Goal: Task Accomplishment & Management: Complete application form

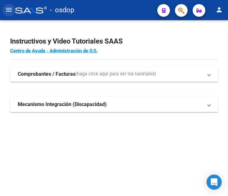
click at [10, 11] on mat-icon "menu" at bounding box center [9, 10] width 8 height 8
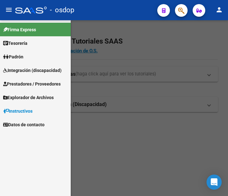
click at [31, 81] on span "Prestadores / Proveedores" at bounding box center [32, 84] width 58 height 7
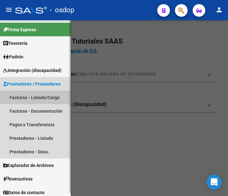
click at [32, 95] on link "Facturas - Listado/Carga" at bounding box center [35, 98] width 71 height 14
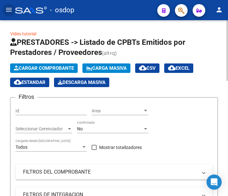
click at [65, 66] on span "Cargar Comprobante" at bounding box center [44, 68] width 60 height 6
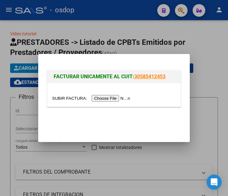
click at [115, 99] on input "file" at bounding box center [92, 98] width 80 height 7
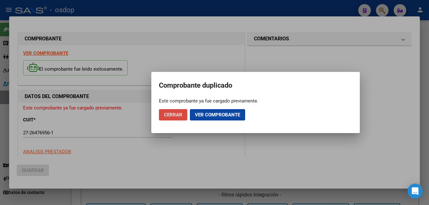
click at [181, 117] on span "Cerrar" at bounding box center [173, 115] width 18 height 6
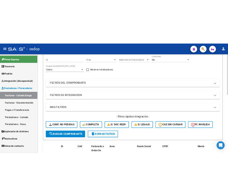
scroll to position [43, 0]
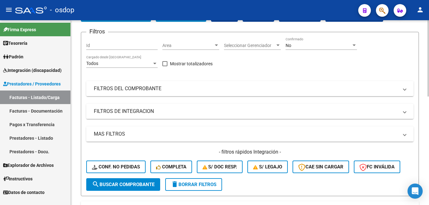
click at [429, 99] on html "menu - osdop person Firma Express Tesorería Extractos Procesados (csv) Extracto…" at bounding box center [214, 102] width 429 height 205
click at [224, 87] on mat-panel-title "FILTROS DEL COMPROBANTE" at bounding box center [246, 88] width 305 height 7
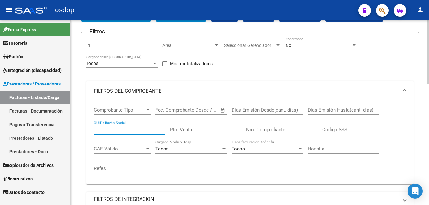
click at [140, 129] on input "CUIT / Razón Social" at bounding box center [129, 130] width 71 height 6
paste input "jGdXCQXN.7bd"
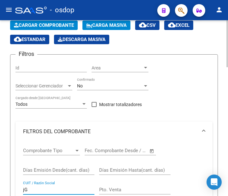
type input "j"
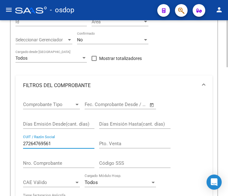
scroll to position [82, 0]
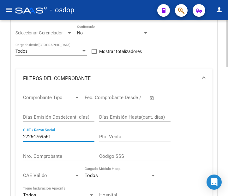
scroll to position [119, 0]
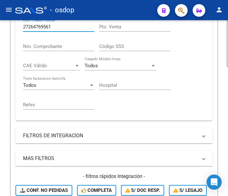
click at [221, 106] on div "Video tutorial PRESTADORES -> Listado de CPBTs Emitidos por Prestadores / Prove…" at bounding box center [115, 140] width 230 height 653
type input "27264769561"
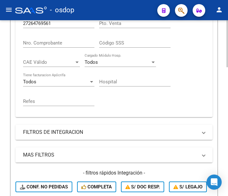
drag, startPoint x: 221, startPoint y: 122, endPoint x: 218, endPoint y: 135, distance: 13.1
click at [218, 135] on div "Video tutorial PRESTADORES -> Listado de CPBTs Emitidos por Prestadores / Prove…" at bounding box center [114, 137] width 228 height 653
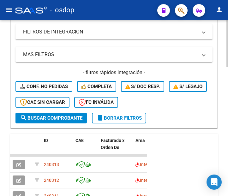
scroll to position [344, 0]
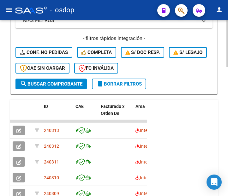
click at [226, 149] on div "Video tutorial PRESTADORES -> Listado de CPBTs Emitidos por Prestadores / Prove…" at bounding box center [115, 2] width 230 height 653
click at [49, 80] on button "search Buscar Comprobante" at bounding box center [50, 84] width 71 height 11
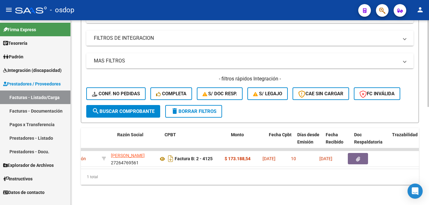
scroll to position [0, 141]
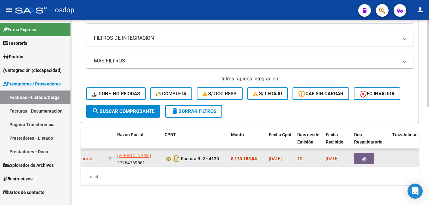
click at [366, 157] on icon "button" at bounding box center [365, 159] width 4 height 5
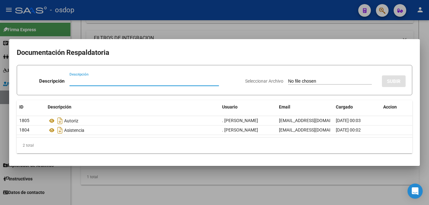
click at [405, 53] on h2 "Documentación Respaldatoria" at bounding box center [215, 53] width 396 height 12
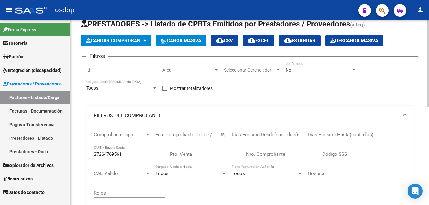
scroll to position [0, 0]
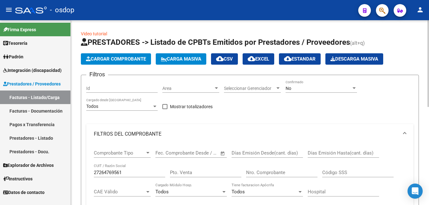
click at [429, 36] on html "menu - osdop person Firma Express Tesorería Extractos Procesados (csv) Extracto…" at bounding box center [214, 102] width 429 height 205
click at [45, 97] on link "Facturas - Listado/Carga" at bounding box center [35, 98] width 70 height 14
click at [121, 62] on button "Cargar Comprobante" at bounding box center [116, 58] width 70 height 11
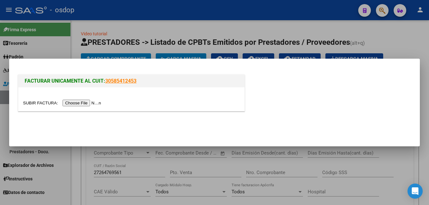
click at [78, 105] on input "file" at bounding box center [63, 103] width 80 height 7
click at [86, 105] on input "file" at bounding box center [63, 103] width 80 height 7
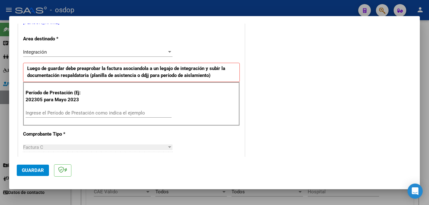
scroll to position [139, 0]
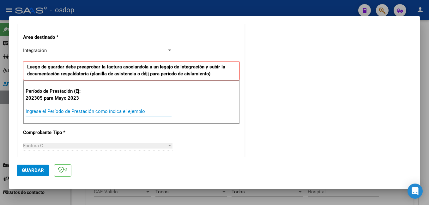
click at [82, 109] on input "Ingrese el Período de Prestación como indica el ejemplo" at bounding box center [99, 112] width 146 height 6
type input "202507"
click at [356, 74] on div "COMENTARIOS Comentarios De la Obra Social: Comentarios de la Obra Social (no vi…" at bounding box center [329, 184] width 166 height 585
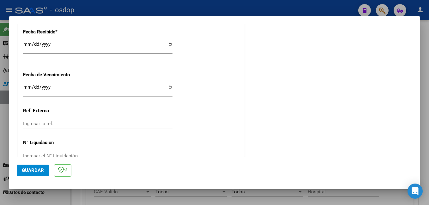
scroll to position [459, 0]
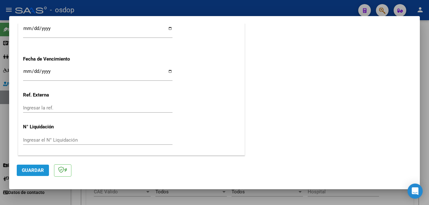
click at [27, 169] on span "Guardar" at bounding box center [33, 171] width 22 height 6
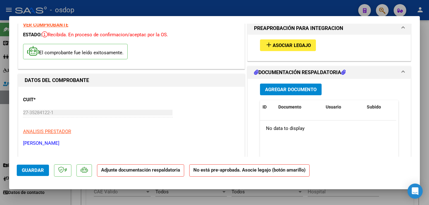
scroll to position [3, 0]
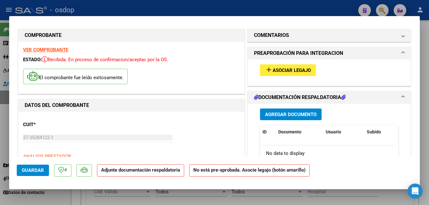
click at [310, 70] on button "add Asociar Legajo" at bounding box center [288, 70] width 56 height 12
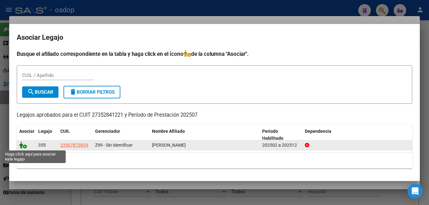
click at [24, 146] on icon at bounding box center [23, 145] width 8 height 7
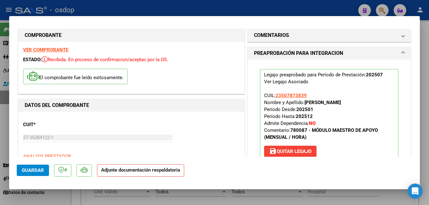
drag, startPoint x: 420, startPoint y: 49, endPoint x: 421, endPoint y: 57, distance: 8.0
click at [421, 57] on div at bounding box center [214, 102] width 429 height 205
type input "$ 0,00"
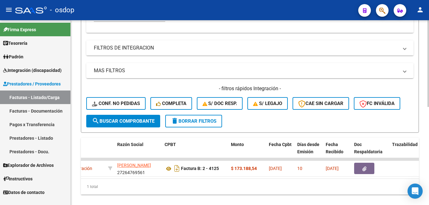
scroll to position [210, 0]
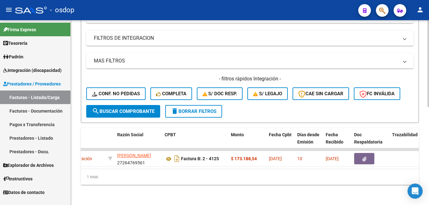
click at [429, 205] on html "menu - osdop person Firma Express Tesorería Extractos Procesados (csv) Extracto…" at bounding box center [214, 102] width 429 height 205
click at [199, 109] on span "delete Borrar Filtros" at bounding box center [194, 112] width 46 height 6
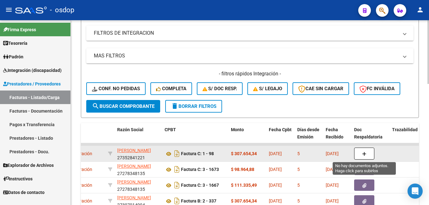
click at [368, 155] on button "button" at bounding box center [364, 154] width 20 height 12
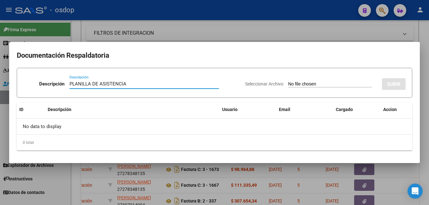
type input "PLANILLA DE ASISTENCIA"
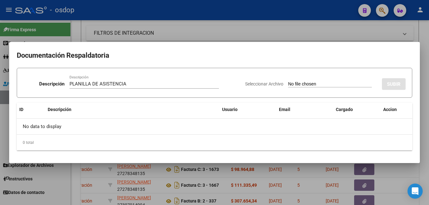
click at [330, 85] on input "Seleccionar Archivo" at bounding box center [330, 85] width 84 height 6
type input "C:\fakepath\planilla de asistencia [DATE].pdf"
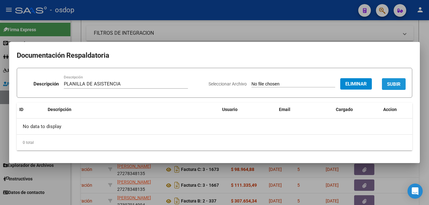
click at [393, 85] on span "SUBIR" at bounding box center [394, 85] width 14 height 6
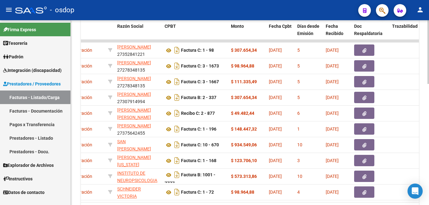
scroll to position [309, 0]
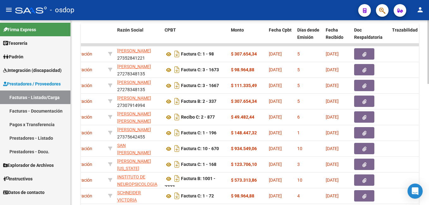
click at [429, 166] on html "menu - osdop person Firma Express Tesorería Extractos Procesados (csv) Extracto…" at bounding box center [214, 102] width 429 height 205
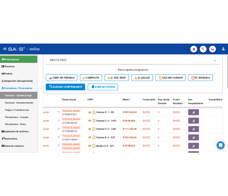
scroll to position [225, 0]
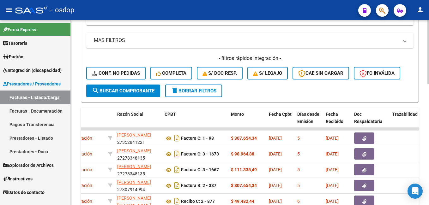
click at [429, 149] on div at bounding box center [429, 131] width 2 height 64
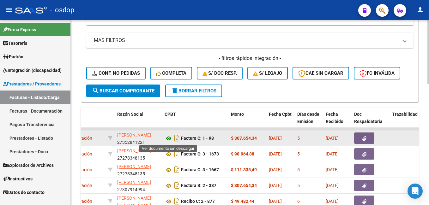
click at [169, 139] on icon at bounding box center [169, 139] width 8 height 8
click at [366, 140] on icon "button" at bounding box center [365, 139] width 4 height 5
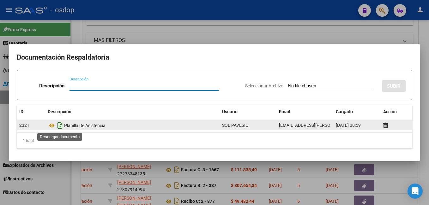
click at [61, 129] on icon "Descargar documento" at bounding box center [60, 126] width 8 height 10
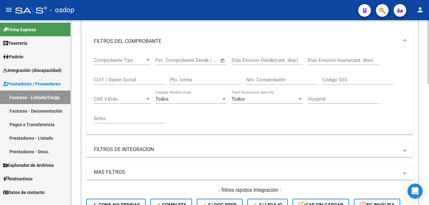
scroll to position [0, 0]
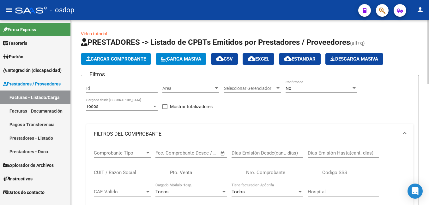
click at [429, 36] on html "menu - osdop person Firma Express Tesorería Extractos Procesados (csv) Extracto…" at bounding box center [214, 102] width 429 height 205
click at [124, 58] on span "Cargar Comprobante" at bounding box center [116, 59] width 60 height 6
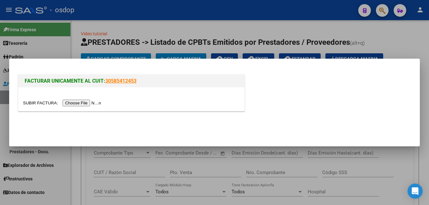
click at [83, 103] on input "file" at bounding box center [63, 103] width 80 height 7
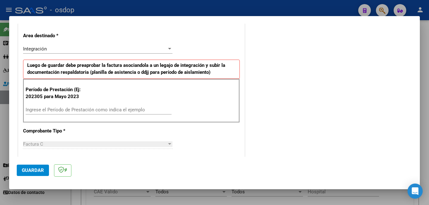
scroll to position [145, 0]
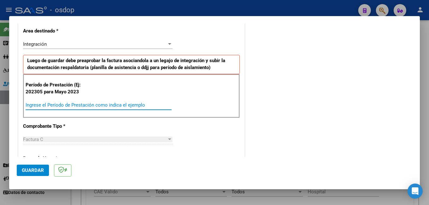
click at [52, 108] on input "Ingrese el Período de Prestación como indica el ejemplo" at bounding box center [99, 105] width 146 height 6
type input "202507"
click at [292, 107] on div "COMENTARIOS Comentarios De la Obra Social: Comentarios de la Obra Social (no vi…" at bounding box center [329, 178] width 166 height 585
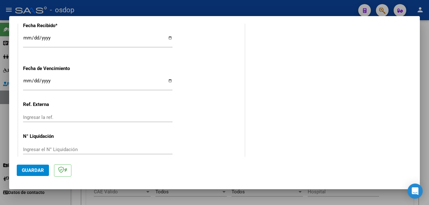
scroll to position [459, 0]
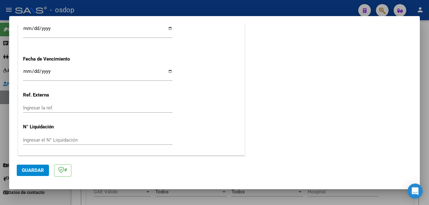
click at [29, 169] on span "Guardar" at bounding box center [33, 171] width 22 height 6
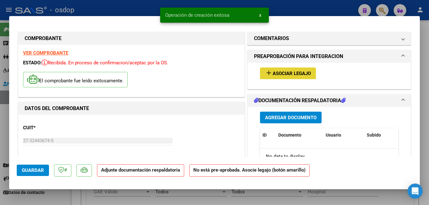
click at [270, 74] on mat-icon "add" at bounding box center [269, 73] width 8 height 8
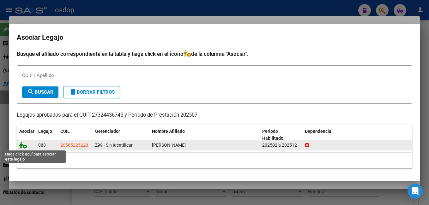
click at [24, 145] on icon at bounding box center [23, 145] width 8 height 7
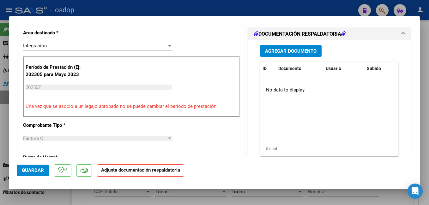
scroll to position [109, 0]
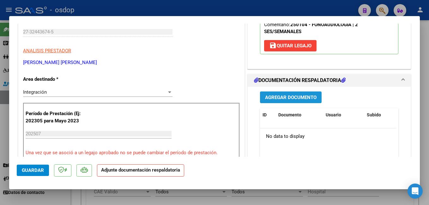
click at [298, 96] on span "Agregar Documento" at bounding box center [291, 98] width 52 height 6
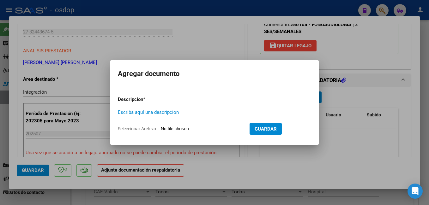
click at [169, 109] on div "Escriba aquí una descripcion" at bounding box center [184, 112] width 133 height 9
type input "PLANILLA DE ASISTENCIA"
click at [194, 129] on input "Seleccionar Archivo" at bounding box center [203, 129] width 84 height 6
type input "C:\fakepath\asistencia fonoaudiologia.pdf"
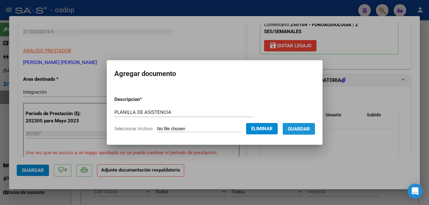
click at [315, 128] on button "Guardar" at bounding box center [299, 129] width 32 height 12
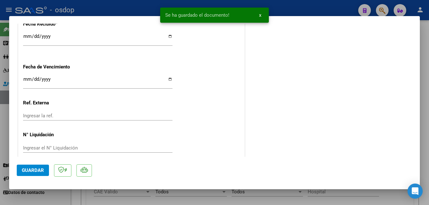
scroll to position [468, 0]
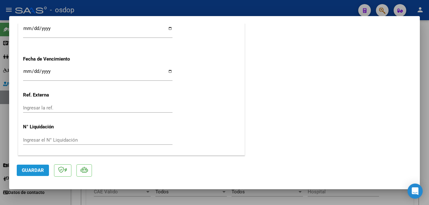
click at [30, 170] on span "Guardar" at bounding box center [33, 171] width 22 height 6
click at [39, 170] on span "Guardar" at bounding box center [33, 171] width 22 height 6
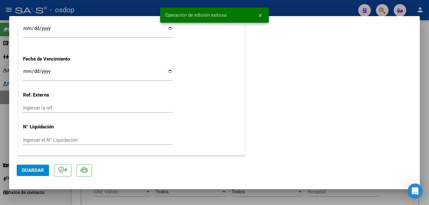
type input "$ 0,00"
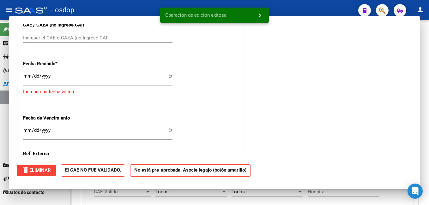
scroll to position [516, 0]
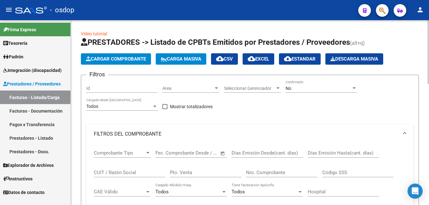
drag, startPoint x: 427, startPoint y: 62, endPoint x: 426, endPoint y: 79, distance: 17.7
drag, startPoint x: 426, startPoint y: 79, endPoint x: 428, endPoint y: 88, distance: 8.7
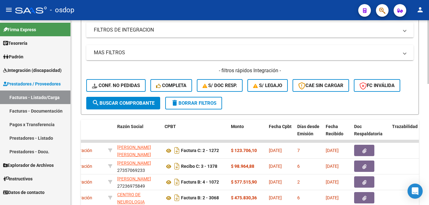
scroll to position [234, 0]
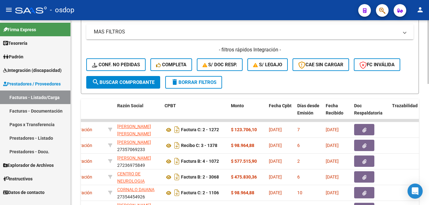
click at [425, 160] on div "Video tutorial PRESTADORES -> Listado de CPBTs Emitidos por Prestadores / Prove…" at bounding box center [251, 53] width 360 height 532
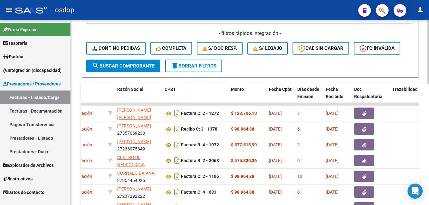
click at [429, 146] on div at bounding box center [429, 140] width 2 height 64
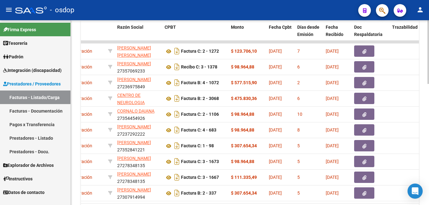
scroll to position [313, 0]
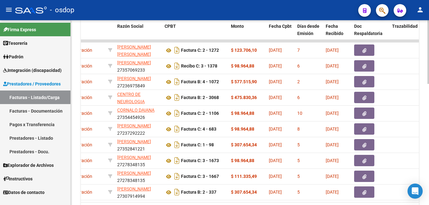
click at [429, 168] on html "menu - osdop person Firma Express Tesorería Extractos Procesados (csv) Extracto…" at bounding box center [214, 102] width 429 height 205
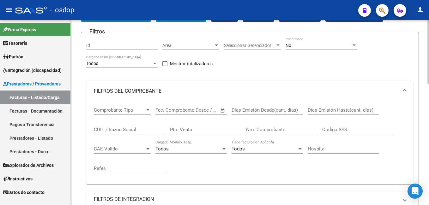
scroll to position [0, 0]
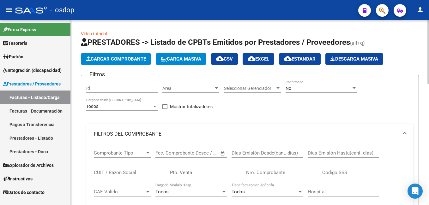
click at [429, 21] on html "menu - osdop person Firma Express Tesorería Extractos Procesados (csv) Extracto…" at bounding box center [214, 102] width 429 height 205
click at [129, 59] on span "Cargar Comprobante" at bounding box center [116, 59] width 60 height 6
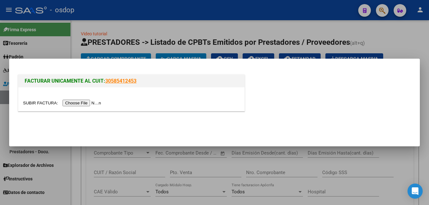
click at [81, 104] on input "file" at bounding box center [63, 103] width 80 height 7
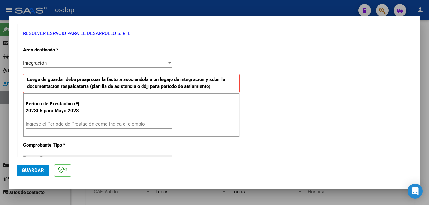
scroll to position [140, 0]
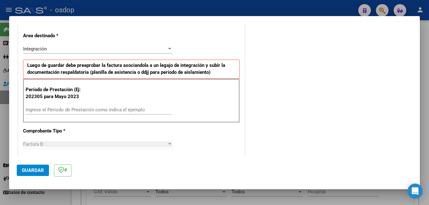
click at [137, 110] on input "Ingrese el Período de Prestación como indica el ejemplo" at bounding box center [99, 110] width 146 height 6
type input "202507"
click at [260, 102] on div "COMENTARIOS Comentarios De la Obra Social: Comentarios de la Obra Social (no vi…" at bounding box center [329, 182] width 166 height 585
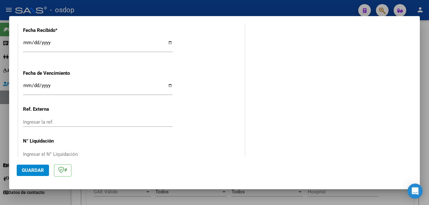
scroll to position [459, 0]
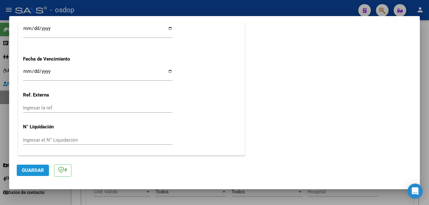
click at [39, 170] on span "Guardar" at bounding box center [33, 171] width 22 height 6
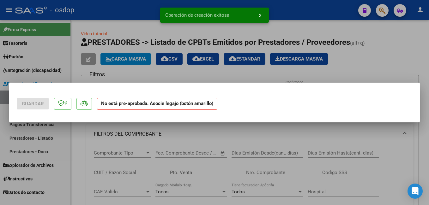
scroll to position [0, 0]
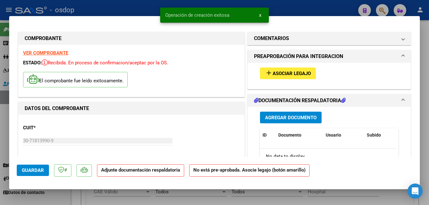
click at [265, 73] on mat-icon "add" at bounding box center [269, 73] width 8 height 8
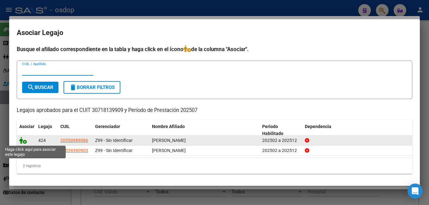
click at [23, 140] on icon at bounding box center [23, 140] width 8 height 7
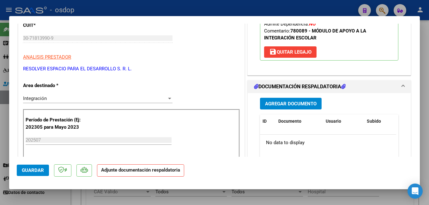
scroll to position [117, 0]
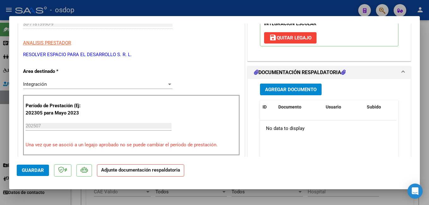
click at [299, 88] on span "Agregar Documento" at bounding box center [291, 90] width 52 height 6
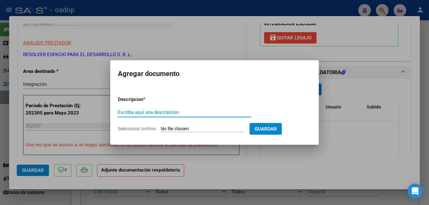
click at [202, 109] on div "Escriba aquí una descripcion" at bounding box center [184, 112] width 133 height 9
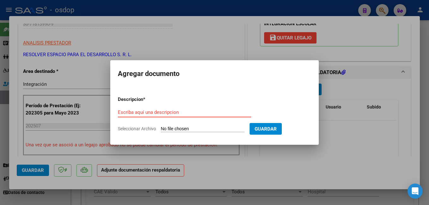
click at [168, 113] on input "Escriba aquí una descripcion" at bounding box center [184, 113] width 133 height 6
click at [229, 128] on input "Seleccionar Archivo" at bounding box center [203, 129] width 84 height 6
type input "C:\fakepath\[PERSON_NAME].pdf"
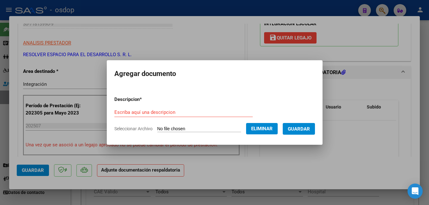
click at [183, 111] on input "Escriba aquí una descripcion" at bounding box center [183, 113] width 138 height 6
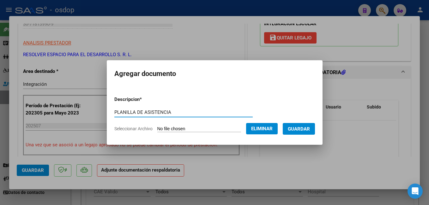
type input "PLANILLA DE ASISTENCIA"
click at [307, 130] on span "Guardar" at bounding box center [299, 129] width 22 height 6
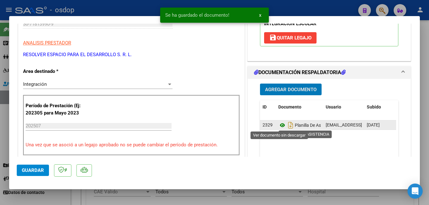
click at [279, 125] on icon at bounding box center [282, 126] width 8 height 8
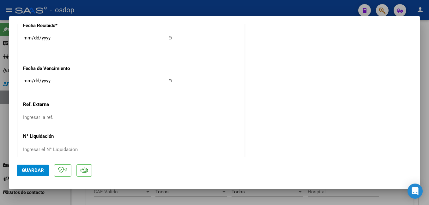
scroll to position [468, 0]
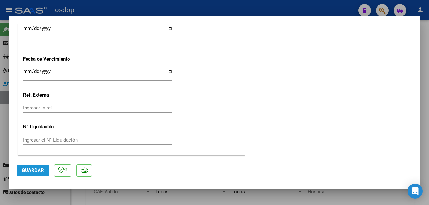
click at [19, 168] on button "Guardar" at bounding box center [33, 170] width 32 height 11
type input "$ 0,00"
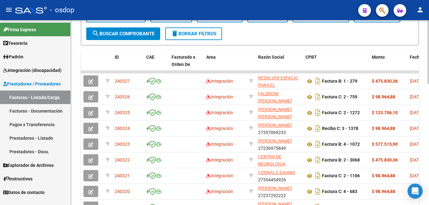
scroll to position [296, 0]
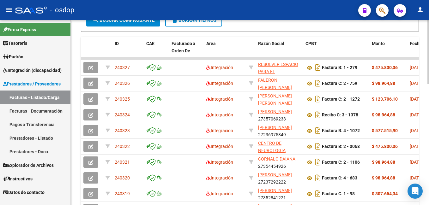
click at [429, 168] on html "menu - osdop person Firma Express Tesorería Extractos Procesados (csv) Extracto…" at bounding box center [214, 102] width 429 height 205
click at [256, 51] on datatable-header-cell "Razón Social" at bounding box center [279, 51] width 47 height 28
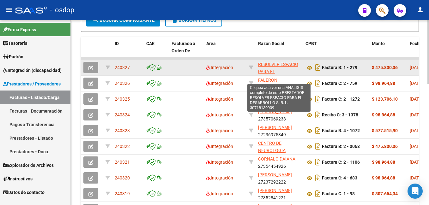
drag, startPoint x: 221, startPoint y: 56, endPoint x: 273, endPoint y: 66, distance: 53.1
click at [273, 66] on div "ID CAE Facturado x Orden De Area Razón Social CPBT Monto Fecha Cpbt Días desde …" at bounding box center [250, 136] width 338 height 199
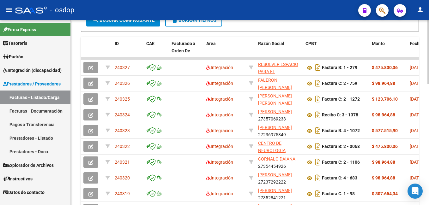
click at [429, 137] on div at bounding box center [429, 156] width 2 height 64
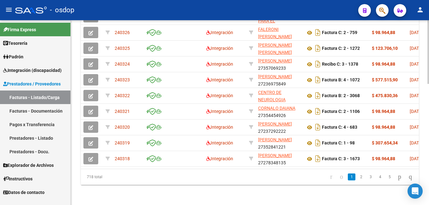
click at [429, 175] on html "menu - osdop person Firma Express Tesorería Extractos Procesados (csv) Extracto…" at bounding box center [214, 102] width 429 height 205
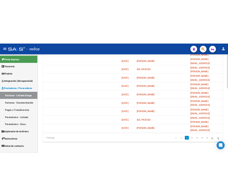
scroll to position [309, 0]
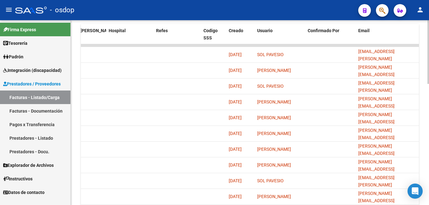
click at [429, 145] on html "menu - osdop person Firma Express Tesorería Extractos Procesados (csv) Extracto…" at bounding box center [214, 102] width 429 height 205
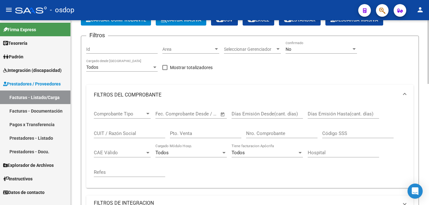
scroll to position [0, 0]
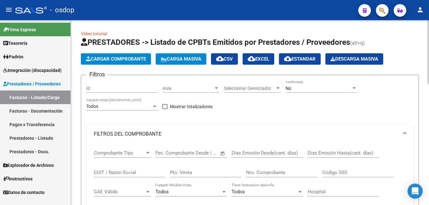
click at [428, 59] on div at bounding box center [429, 52] width 2 height 64
click at [109, 60] on span "Cargar Comprobante" at bounding box center [116, 59] width 60 height 6
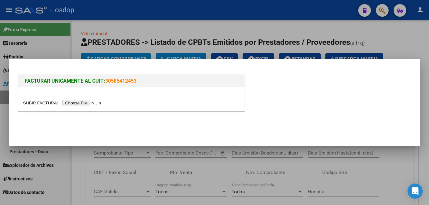
click at [71, 105] on input "file" at bounding box center [63, 103] width 80 height 7
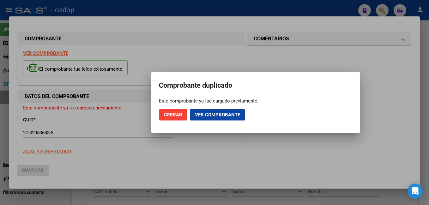
click at [171, 125] on mat-dialog-actions "Cerrar Ver comprobante" at bounding box center [255, 114] width 193 height 21
click at [181, 88] on h2 "Comprobante duplicado" at bounding box center [255, 86] width 193 height 12
click at [174, 117] on span "Cerrar" at bounding box center [173, 115] width 18 height 6
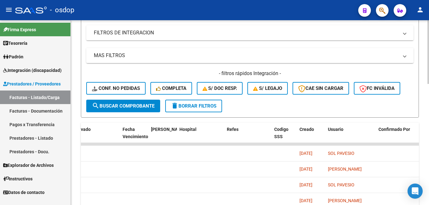
scroll to position [212, 0]
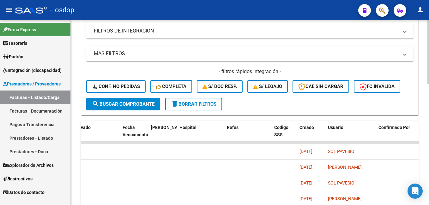
click at [428, 152] on div at bounding box center [429, 126] width 2 height 64
click at [149, 106] on span "search Buscar Comprobante" at bounding box center [123, 104] width 63 height 6
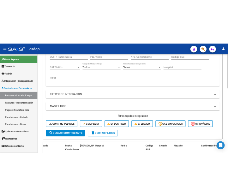
scroll to position [139, 0]
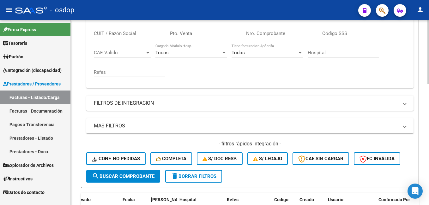
click at [429, 75] on html "menu - osdop person Firma Express Tesorería Extractos Procesados (csv) Extracto…" at bounding box center [214, 102] width 429 height 205
drag, startPoint x: 426, startPoint y: 122, endPoint x: 430, endPoint y: 103, distance: 18.6
click at [429, 103] on html "menu - osdop person Firma Express Tesorería Extractos Procesados (csv) Extracto…" at bounding box center [214, 102] width 429 height 205
click at [374, 71] on div "Comprobante Tipo Comprobante Tipo Start date – End date Fec. Comprobante Desde …" at bounding box center [250, 44] width 312 height 78
drag, startPoint x: 427, startPoint y: 91, endPoint x: 428, endPoint y: 49, distance: 41.7
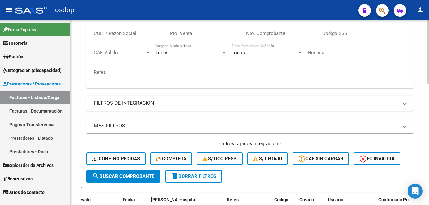
click at [428, 49] on div "Video tutorial PRESTADORES -> Listado de CPBTs Emitidos por Prestadores / Prove…" at bounding box center [251, 147] width 360 height 532
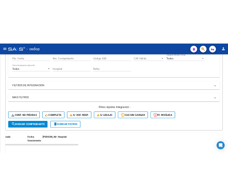
scroll to position [180, 0]
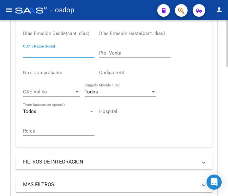
click at [49, 52] on input "CUIT / Razón Social" at bounding box center [58, 53] width 71 height 6
click at [57, 50] on input "CUIT / Razón Social" at bounding box center [58, 53] width 71 height 6
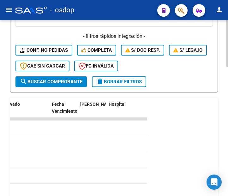
scroll to position [354, 0]
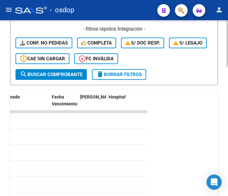
click at [66, 77] on button "search Buscar Comprobante" at bounding box center [50, 74] width 71 height 11
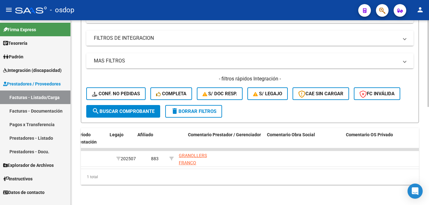
scroll to position [0, 825]
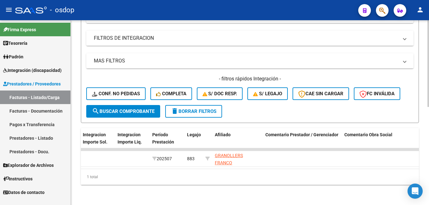
drag, startPoint x: 300, startPoint y: 170, endPoint x: 312, endPoint y: 171, distance: 12.4
click at [244, 174] on div "1 total" at bounding box center [250, 177] width 338 height 16
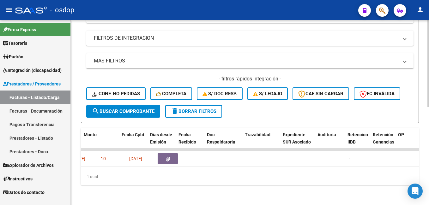
scroll to position [0, 252]
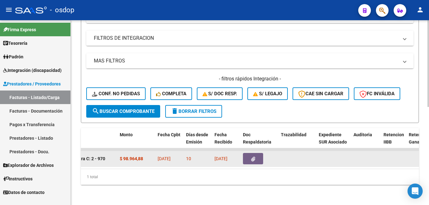
click at [256, 153] on button "button" at bounding box center [253, 158] width 20 height 11
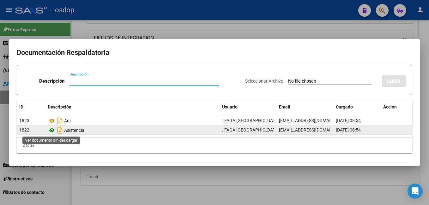
click at [50, 130] on icon at bounding box center [52, 131] width 8 height 8
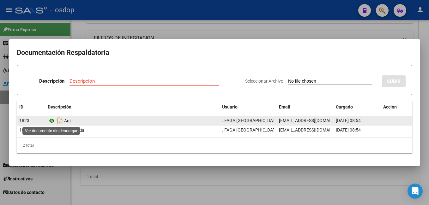
click at [53, 122] on icon at bounding box center [52, 121] width 8 height 8
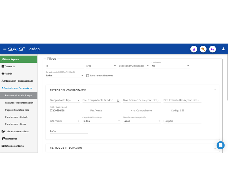
scroll to position [42, 0]
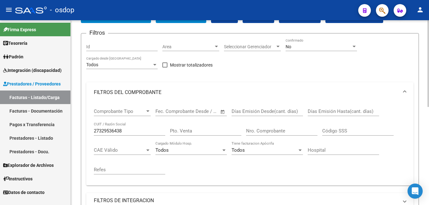
click at [429, 107] on html "menu - osdop person Firma Express Tesorería Extractos Procesados (csv) Extracto…" at bounding box center [214, 102] width 429 height 205
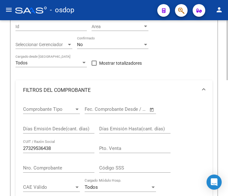
scroll to position [124, 0]
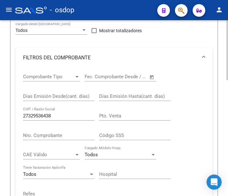
click at [228, 93] on html "menu - osdop person Firma Express Tesorería Extractos Procesados (csv) Extracto…" at bounding box center [114, 98] width 228 height 196
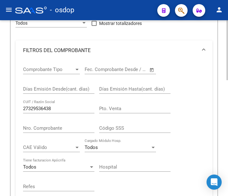
click at [228, 93] on html "menu - osdop person Firma Express Tesorería Extractos Procesados (csv) Extracto…" at bounding box center [114, 98] width 228 height 196
click at [41, 113] on div "27329536438 CUIT / Razón Social" at bounding box center [58, 107] width 71 height 14
click at [42, 108] on input "27329536438" at bounding box center [58, 109] width 71 height 6
click at [69, 111] on input "27329536438" at bounding box center [58, 109] width 71 height 6
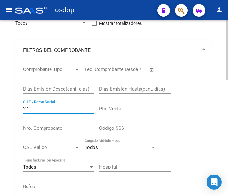
type input "2"
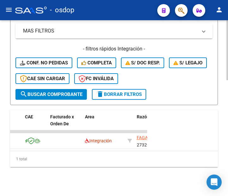
scroll to position [340, 0]
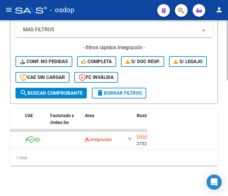
click at [224, 196] on html "menu - osdop person Firma Express Tesorería Extractos Procesados (csv) Extracto…" at bounding box center [114, 98] width 228 height 196
type input "27364778525"
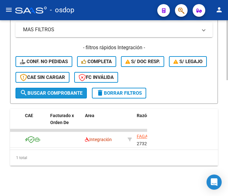
click at [63, 90] on span "search Buscar Comprobante" at bounding box center [51, 93] width 63 height 6
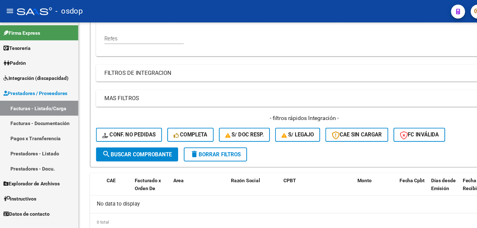
scroll to position [172, 0]
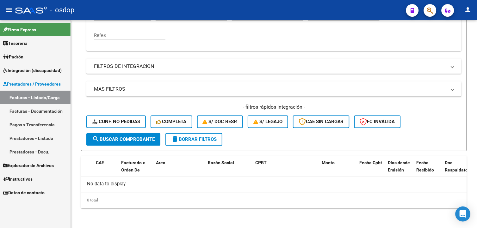
drag, startPoint x: 423, startPoint y: 0, endPoint x: -2, endPoint y: 211, distance: 474.1
click at [0, 205] on html "menu - osdop person Firma Express Tesorería Extractos Procesados (csv) Extracto…" at bounding box center [238, 114] width 477 height 228
click at [429, 112] on div "Video tutorial PRESTADORES -> Listado de CPBTs Emitidos por Prestadores / Prove…" at bounding box center [274, 38] width 406 height 381
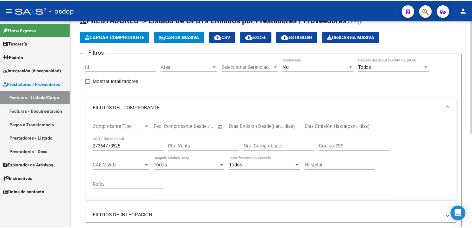
scroll to position [0, 0]
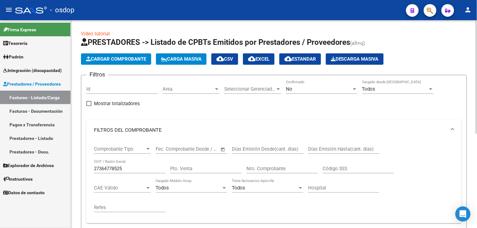
click at [429, 49] on html "menu - osdop person Firma Express Tesorería Extractos Procesados (csv) Extracto…" at bounding box center [238, 114] width 477 height 228
click at [127, 60] on span "Cargar Comprobante" at bounding box center [116, 59] width 60 height 6
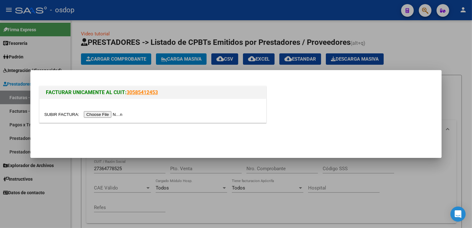
click at [105, 117] on input "file" at bounding box center [84, 114] width 80 height 7
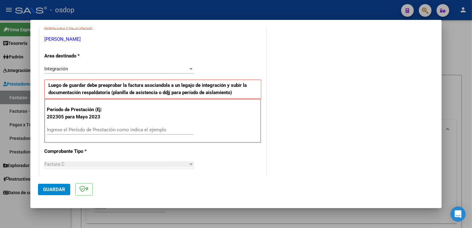
scroll to position [131, 0]
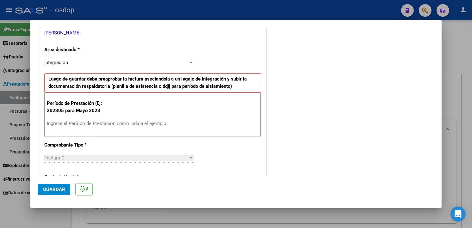
click at [175, 124] on input "Ingrese el Período de Prestación como indica el ejemplo" at bounding box center [120, 124] width 146 height 6
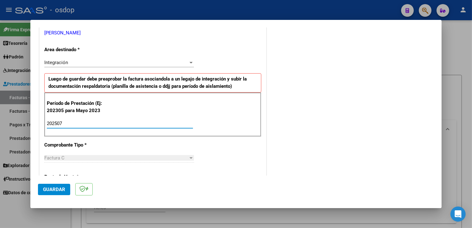
type input "202507"
click at [382, 119] on div "COMENTARIOS Comentarios De la Obra Social: Comentarios de la Obra Social (no vi…" at bounding box center [350, 196] width 166 height 585
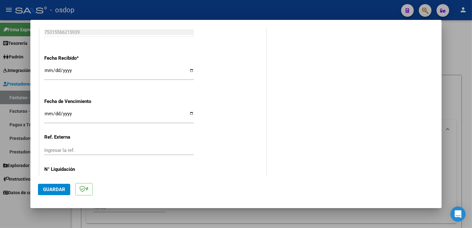
scroll to position [443, 0]
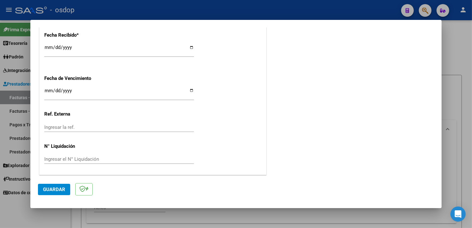
click at [44, 188] on span "Guardar" at bounding box center [54, 190] width 22 height 6
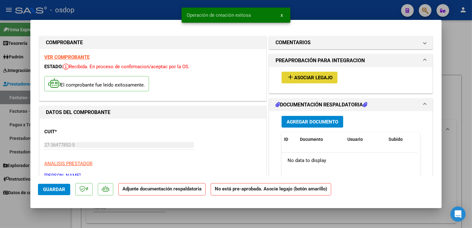
click at [301, 78] on span "Asociar Legajo" at bounding box center [313, 78] width 38 height 6
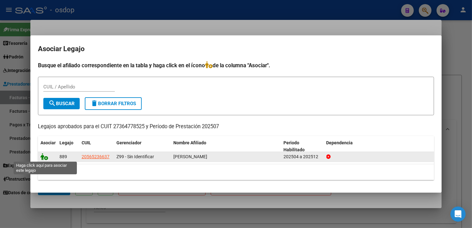
click at [45, 155] on icon at bounding box center [44, 156] width 8 height 7
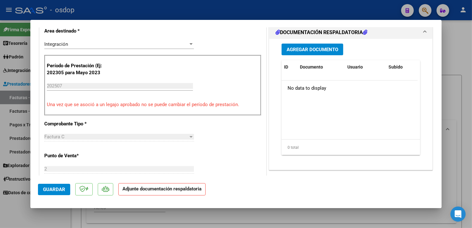
scroll to position [162, 0]
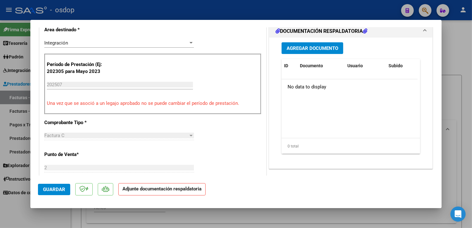
click at [303, 46] on span "Agregar Documento" at bounding box center [312, 49] width 52 height 6
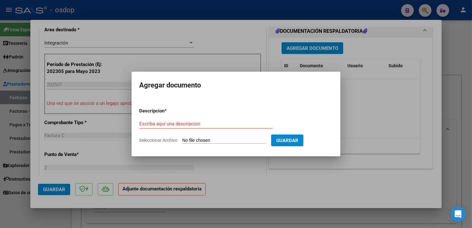
click at [214, 139] on input "Seleccionar Archivo" at bounding box center [224, 141] width 84 height 6
type input "C:\fakepath\asistencia.pdf"
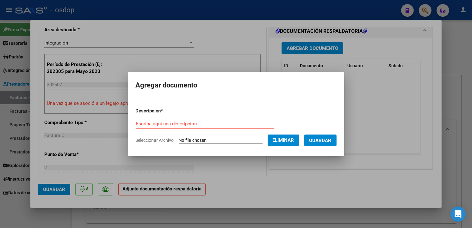
click at [150, 125] on input "Escriba aquí una descripcion" at bounding box center [205, 124] width 138 height 6
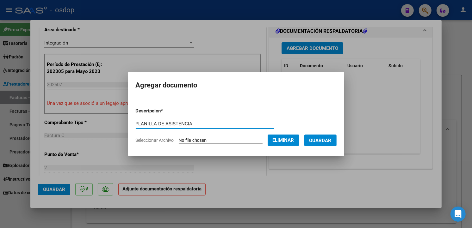
type input "PLANILLA DE ASISTENCIA"
click at [173, 108] on p "Descripcion *" at bounding box center [166, 110] width 60 height 7
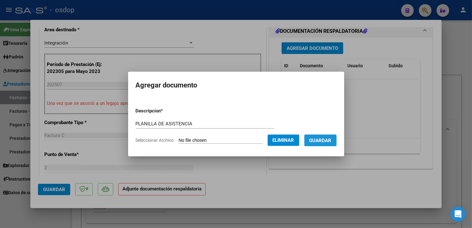
click at [331, 143] on span "Guardar" at bounding box center [320, 141] width 22 height 6
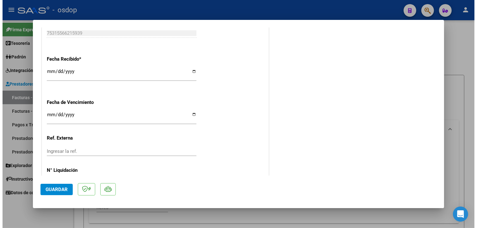
scroll to position [453, 0]
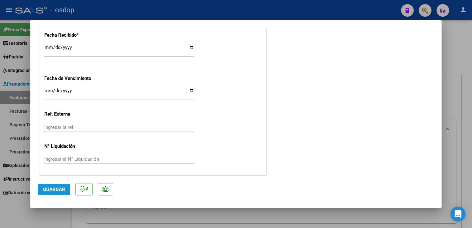
click at [49, 187] on span "Guardar" at bounding box center [54, 190] width 22 height 6
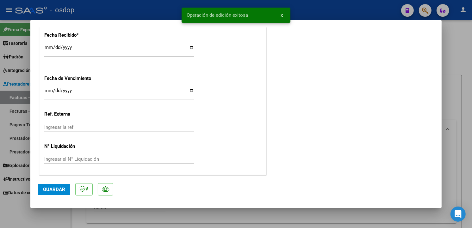
type input "$ 0,00"
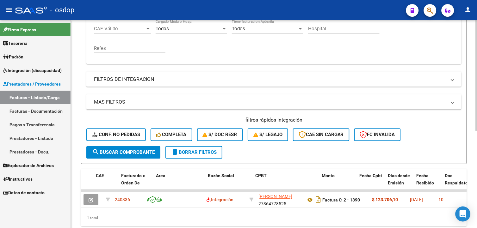
scroll to position [182, 0]
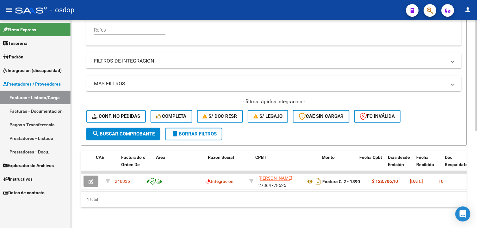
click at [429, 205] on html "menu - osdop person Firma Express Tesorería Extractos Procesados (csv) Extracto…" at bounding box center [238, 114] width 477 height 228
click at [46, 97] on link "Facturas - Listado/Carga" at bounding box center [35, 98] width 70 height 14
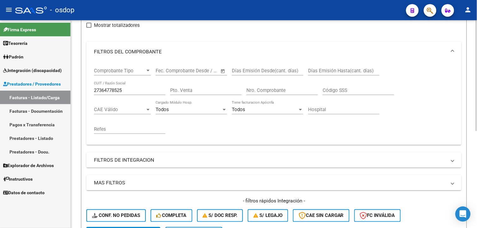
scroll to position [70, 0]
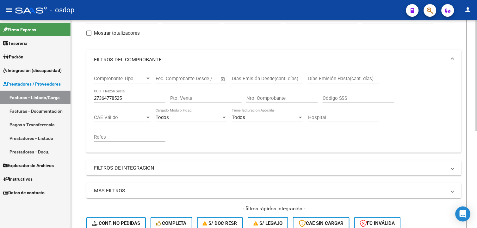
click at [429, 85] on html "menu - osdop person Firma Express Tesorería Extractos Procesados (csv) Extracto…" at bounding box center [238, 114] width 477 height 228
click at [129, 99] on input "27364778525" at bounding box center [129, 98] width 71 height 6
click at [429, 113] on div "Comprobante Tipo Comprobante Tipo Start date – End date Fec. Comprobante Desde …" at bounding box center [274, 109] width 360 height 78
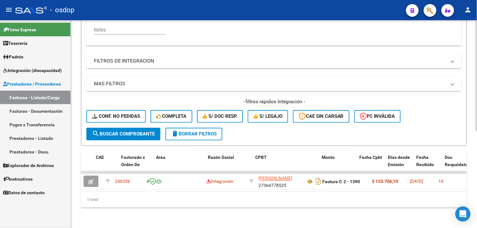
scroll to position [182, 0]
click at [429, 178] on html "menu - osdop person Firma Express Tesorería Extractos Procesados (csv) Extracto…" at bounding box center [238, 114] width 477 height 228
click at [125, 131] on span "search Buscar Comprobante" at bounding box center [123, 134] width 63 height 6
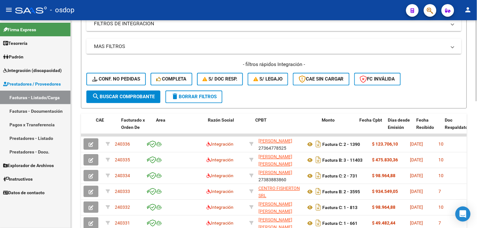
scroll to position [258, 0]
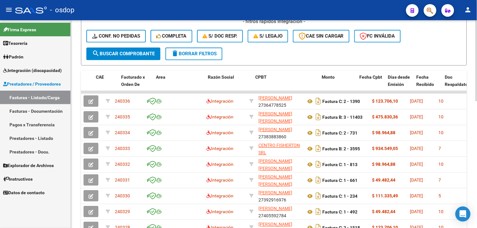
click at [429, 166] on html "menu - osdop person Firma Express Tesorería Extractos Procesados (csv) Extracto…" at bounding box center [238, 114] width 477 height 228
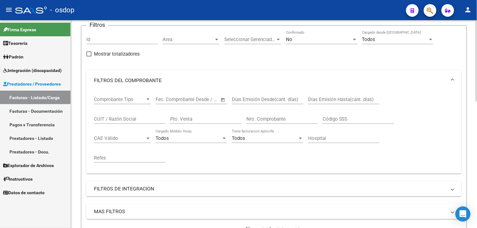
click at [429, 127] on html "menu - osdop person Firma Express Tesorería Extractos Procesados (csv) Extracto…" at bounding box center [238, 114] width 477 height 228
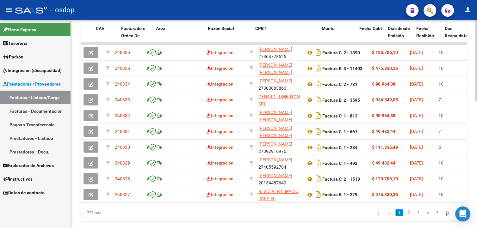
scroll to position [325, 0]
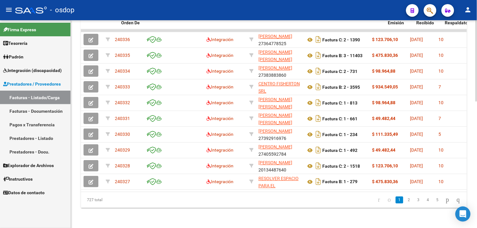
click at [429, 205] on html "menu - osdop person Firma Express Tesorería Extractos Procesados (csv) Extracto…" at bounding box center [238, 114] width 477 height 228
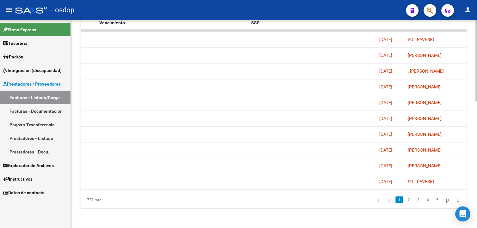
scroll to position [0, 1228]
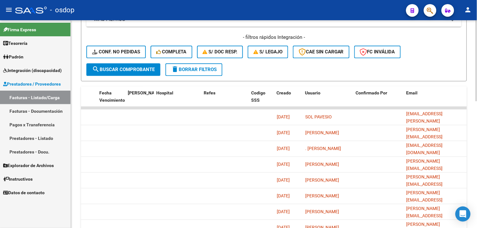
click at [429, 138] on html "menu - osdop person Firma Express Tesorería Extractos Procesados (csv) Extracto…" at bounding box center [238, 114] width 477 height 228
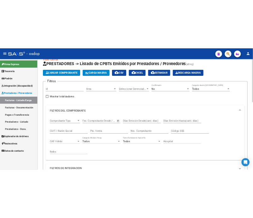
scroll to position [0, 0]
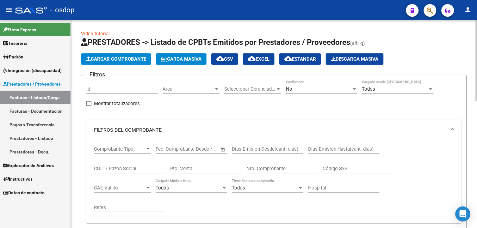
click at [429, 35] on html "menu - osdop person Firma Express Tesorería Extractos Procesados (csv) Extracto…" at bounding box center [238, 114] width 477 height 228
click at [110, 59] on span "Cargar Comprobante" at bounding box center [116, 59] width 60 height 6
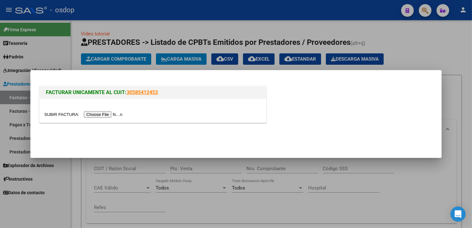
click at [100, 113] on input "file" at bounding box center [84, 114] width 80 height 7
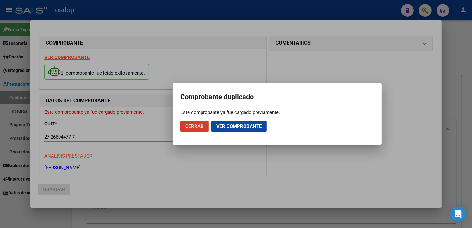
click at [200, 124] on span "Cerrar" at bounding box center [194, 127] width 18 height 6
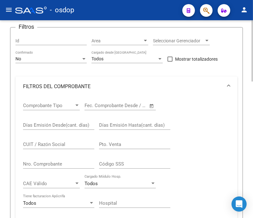
scroll to position [77, 0]
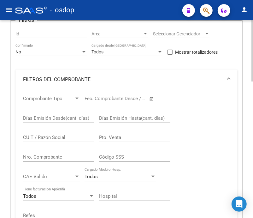
click at [253, 94] on div at bounding box center [253, 74] width 2 height 61
click at [44, 136] on input "CUIT / Razón Social" at bounding box center [58, 138] width 71 height 6
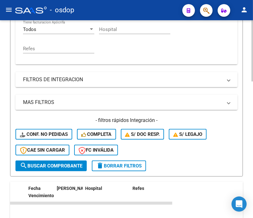
scroll to position [247, 0]
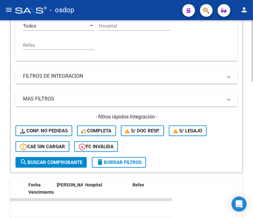
click at [250, 150] on div "Video tutorial PRESTADORES -> Listado de CPBTs Emitidos por Prestadores / Prove…" at bounding box center [127, 90] width 255 height 635
click at [250, 150] on div "Video tutorial PRESTADORES -> Listado de CPBTs Emitidos por Prestadores / Prove…" at bounding box center [126, 90] width 253 height 635
click at [44, 164] on span "search Buscar Comprobante" at bounding box center [51, 163] width 63 height 6
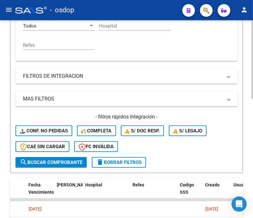
scroll to position [300, 0]
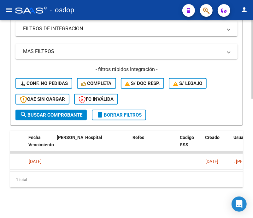
click at [253, 190] on div at bounding box center [253, 178] width 2 height 79
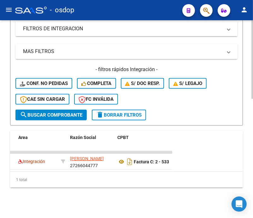
click at [194, 48] on mat-panel-title "MAS FILTROS" at bounding box center [123, 51] width 200 height 7
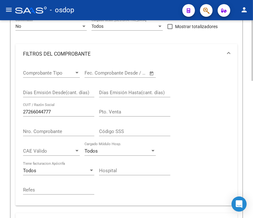
scroll to position [71, 0]
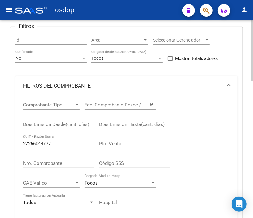
click at [253, 70] on html "menu - osdop person Firma Express Tesorería Extractos Procesados (csv) Extracto…" at bounding box center [126, 109] width 253 height 218
click at [55, 143] on input "27266044777" at bounding box center [58, 144] width 71 height 6
click at [67, 141] on div "27266044777 CUIT / Razón Social" at bounding box center [58, 142] width 71 height 14
type input "2"
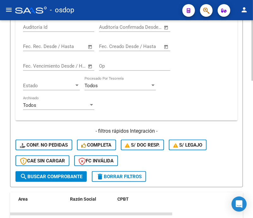
scroll to position [381, 0]
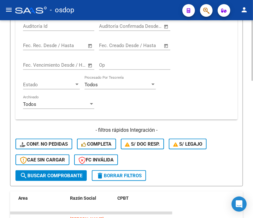
type input "30715685538"
click at [69, 174] on span "search Buscar Comprobante" at bounding box center [51, 176] width 63 height 6
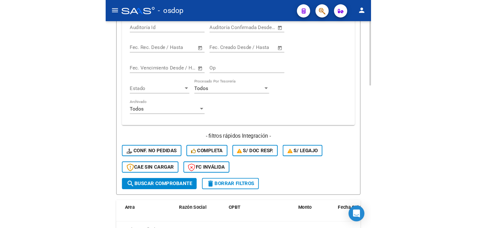
scroll to position [437, 0]
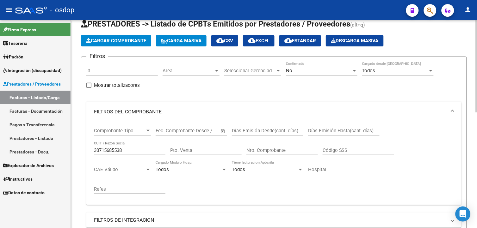
scroll to position [0, 0]
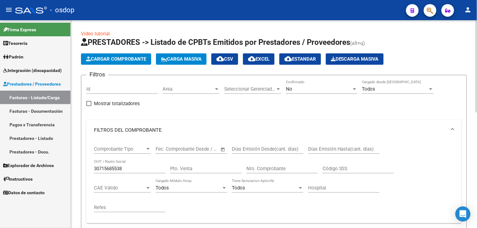
click at [429, 54] on html "menu - osdop person Firma Express Tesorería Extractos Procesados (csv) Extracto…" at bounding box center [238, 114] width 477 height 228
click at [112, 60] on span "Cargar Comprobante" at bounding box center [116, 59] width 60 height 6
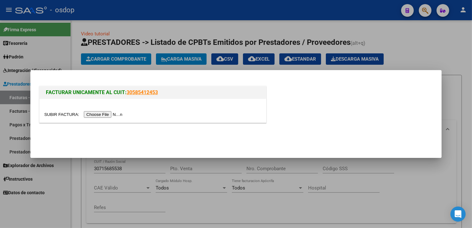
click at [99, 114] on input "file" at bounding box center [84, 114] width 80 height 7
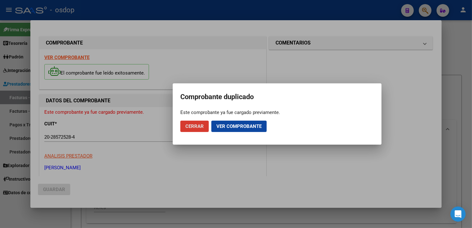
click at [201, 127] on span "Cerrar" at bounding box center [194, 127] width 18 height 6
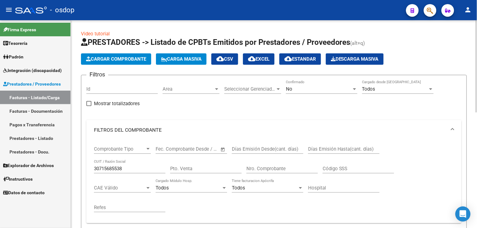
scroll to position [208, 0]
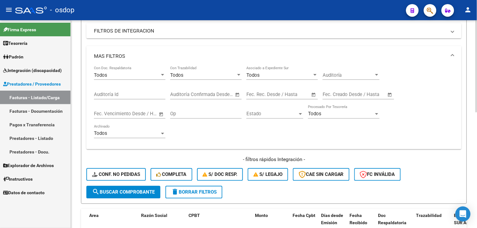
click at [429, 112] on div at bounding box center [476, 124] width 2 height 208
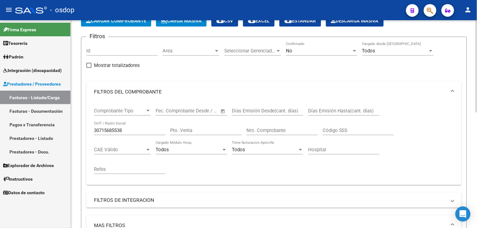
scroll to position [17, 0]
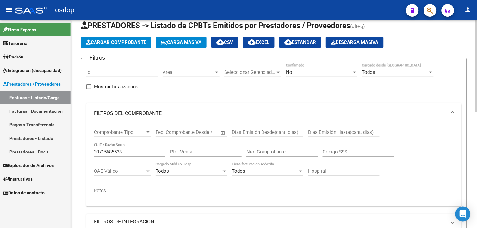
click at [429, 68] on html "menu - osdop person Firma Express Tesorería Extractos Procesados (csv) Extracto…" at bounding box center [238, 114] width 477 height 228
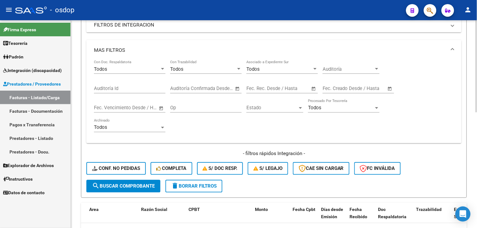
scroll to position [261, 0]
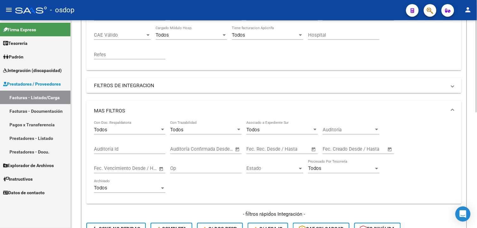
click at [429, 141] on div "Video tutorial PRESTADORES -> Listado de CPBTs Emitidos por Prestadores / Prove…" at bounding box center [274, 101] width 407 height 469
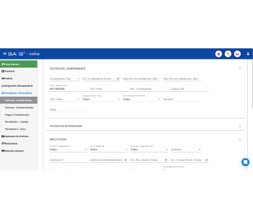
scroll to position [81, 0]
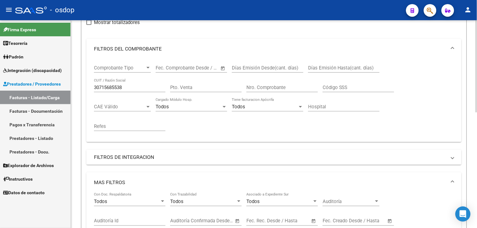
click at [429, 120] on div at bounding box center [476, 102] width 2 height 92
click at [114, 86] on input "30715685538" at bounding box center [129, 88] width 71 height 6
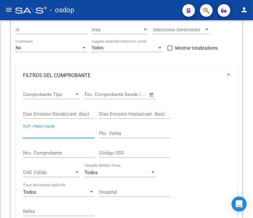
scroll to position [107, 0]
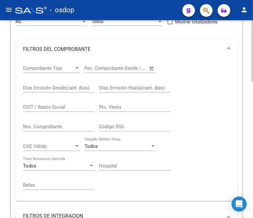
click at [53, 105] on div "CUIT / Razón Social" at bounding box center [58, 105] width 71 height 14
click at [46, 106] on input "CUIT / Razón Social" at bounding box center [58, 107] width 71 height 6
type input "20285725284"
drag, startPoint x: 251, startPoint y: 95, endPoint x: 247, endPoint y: 113, distance: 18.5
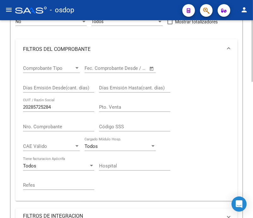
drag, startPoint x: 247, startPoint y: 113, endPoint x: 216, endPoint y: 104, distance: 32.1
click at [213, 104] on div "Comprobante Tipo Comprobante Tipo Start date – End date Fec. Comprobante Desde …" at bounding box center [126, 127] width 207 height 137
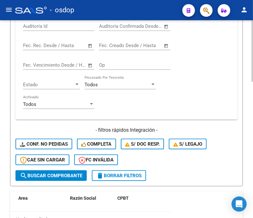
scroll to position [382, 0]
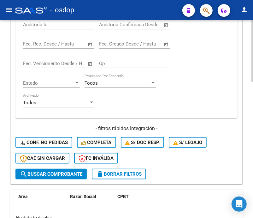
click at [79, 173] on span "search Buscar Comprobante" at bounding box center [51, 174] width 63 height 6
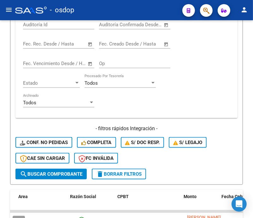
drag, startPoint x: 251, startPoint y: 161, endPoint x: 255, endPoint y: 186, distance: 24.9
click at [253, 186] on html "menu - osdop person Firma Express Tesorería Extractos Procesados (csv) Extracto…" at bounding box center [126, 109] width 253 height 218
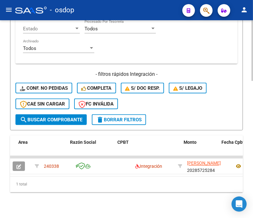
drag, startPoint x: 255, startPoint y: 186, endPoint x: 253, endPoint y: 215, distance: 29.1
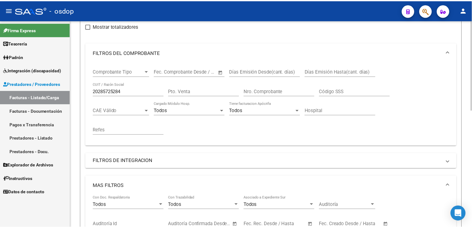
scroll to position [0, 0]
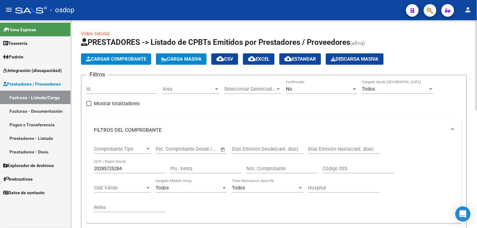
click at [429, 58] on html "menu - osdop person Firma Express Tesorería Extractos Procesados (csv) Extracto…" at bounding box center [238, 114] width 477 height 228
click at [127, 62] on button "Cargar Comprobante" at bounding box center [116, 58] width 70 height 11
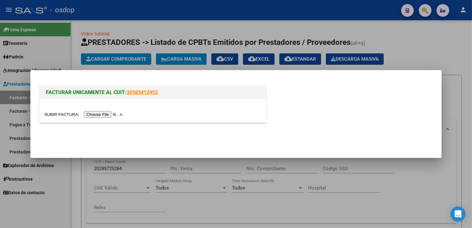
click at [97, 113] on input "file" at bounding box center [84, 114] width 80 height 7
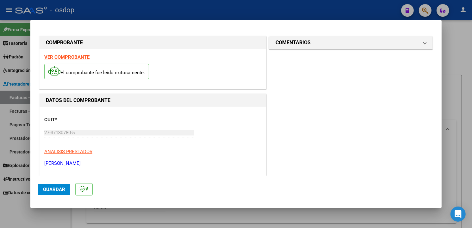
click at [178, 26] on mat-dialog-container "COMPROBANTE VER COMPROBANTE El comprobante fue leído exitosamente. DATOS DEL CO…" at bounding box center [235, 114] width 411 height 188
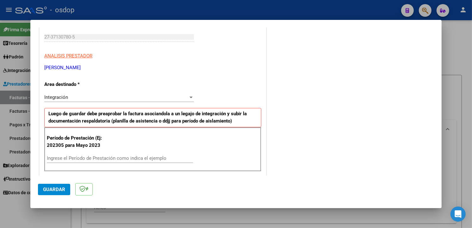
scroll to position [102, 0]
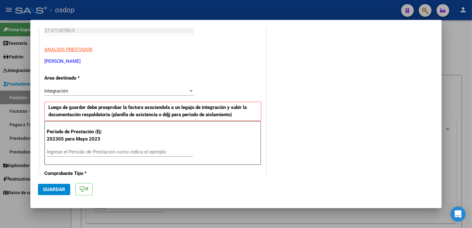
click at [94, 155] on div "Ingrese el Período de Prestación como indica el ejemplo" at bounding box center [120, 151] width 146 height 9
click at [94, 152] on input "Ingrese el Período de Prestación como indica el ejemplo" at bounding box center [120, 152] width 146 height 6
type input "202507"
click at [284, 154] on div "COMENTARIOS Comentarios De la Obra Social: Comentarios de la Obra Social (no vi…" at bounding box center [350, 225] width 166 height 585
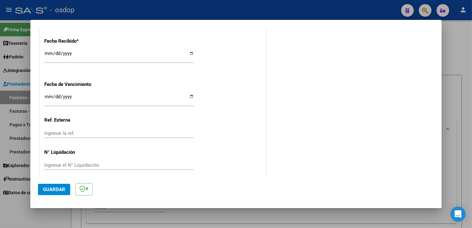
scroll to position [443, 0]
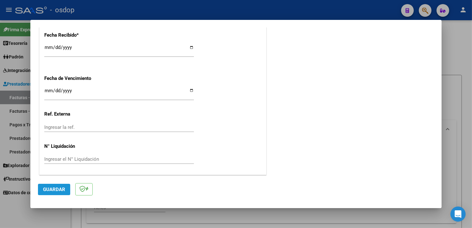
click at [57, 189] on span "Guardar" at bounding box center [54, 190] width 22 height 6
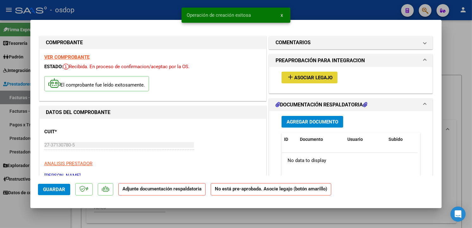
click at [298, 75] on span "Asociar Legajo" at bounding box center [313, 78] width 38 height 6
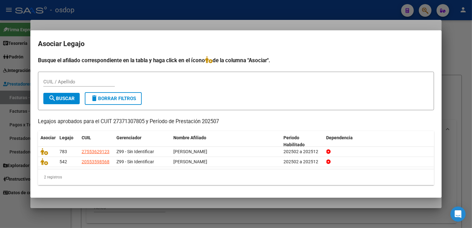
click at [151, 85] on div "CUIL / Apellido" at bounding box center [235, 84] width 385 height 15
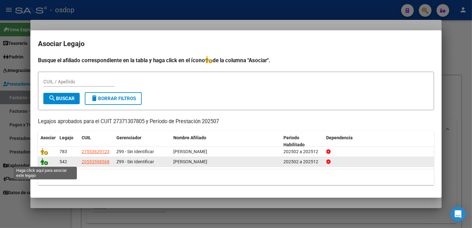
click at [45, 162] on icon at bounding box center [44, 161] width 8 height 7
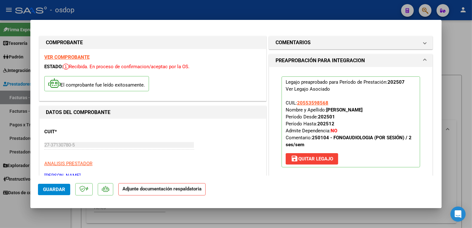
click at [203, 73] on div "El comprobante fue leído exitosamente." at bounding box center [152, 84] width 217 height 23
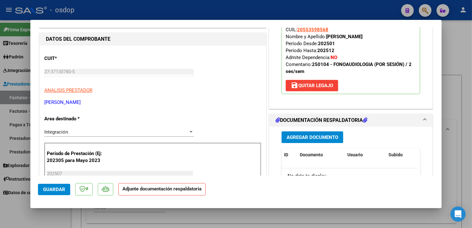
scroll to position [94, 0]
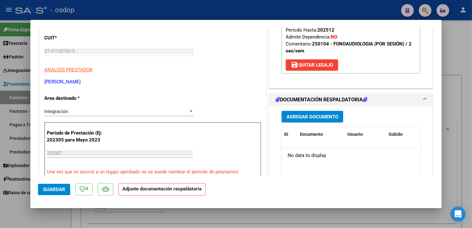
click at [308, 114] on span "Agregar Documento" at bounding box center [312, 117] width 52 height 6
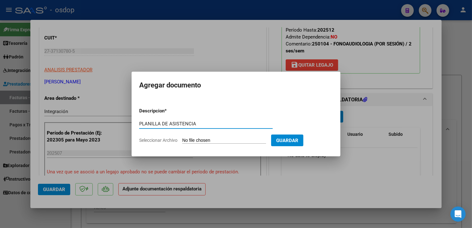
type input "PLANILLA DE ASISTENCIA"
click at [213, 138] on input "Seleccionar Archivo" at bounding box center [224, 141] width 84 height 6
type input "C:\fakepath\[PERSON_NAME].pdf"
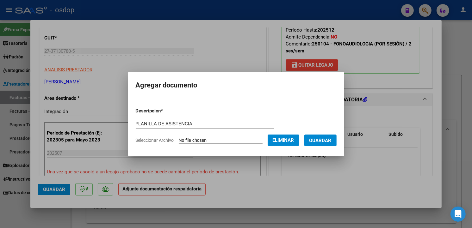
click at [336, 137] on button "Guardar" at bounding box center [320, 141] width 32 height 12
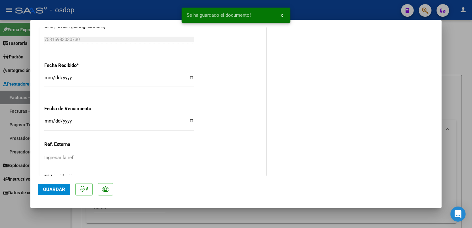
scroll to position [453, 0]
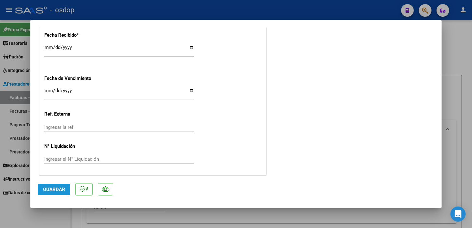
click at [58, 190] on span "Guardar" at bounding box center [54, 190] width 22 height 6
click at [51, 192] on span "Guardar" at bounding box center [54, 190] width 22 height 6
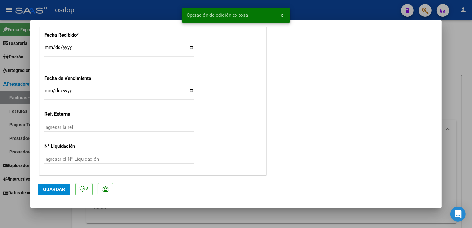
type input "$ 0,00"
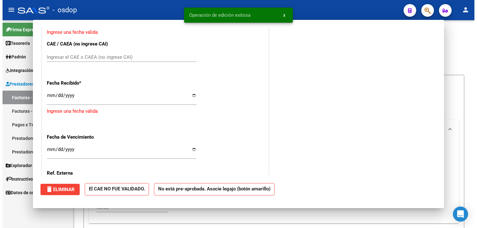
scroll to position [501, 0]
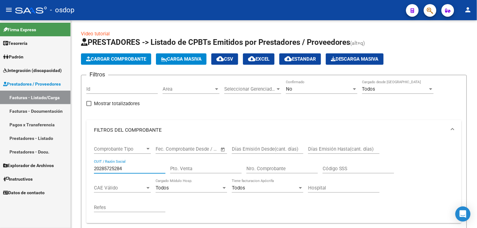
drag, startPoint x: 135, startPoint y: 169, endPoint x: 69, endPoint y: 167, distance: 66.1
click at [69, 167] on mat-sidenav-container "Firma Express Tesorería Extractos Procesados (csv) Extractos Originales (pdf) P…" at bounding box center [238, 124] width 477 height 208
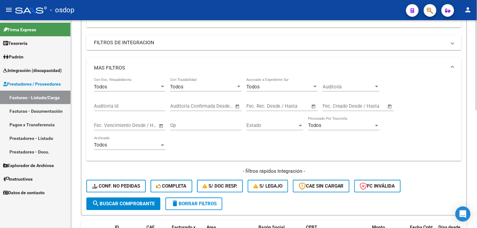
scroll to position [200, 0]
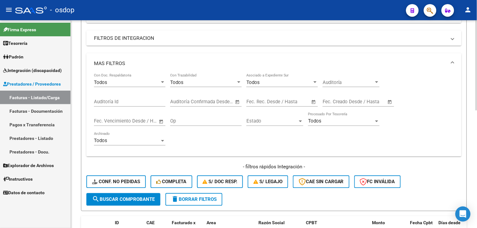
click at [429, 186] on html "menu - osdop person Firma Express Tesorería Extractos Procesados (csv) Extracto…" at bounding box center [238, 114] width 477 height 228
click at [131, 199] on span "search Buscar Comprobante" at bounding box center [123, 200] width 63 height 6
drag, startPoint x: 474, startPoint y: 121, endPoint x: 476, endPoint y: 150, distance: 29.5
click at [429, 150] on html "menu - osdop person Firma Express Tesorería Extractos Procesados (csv) Extracto…" at bounding box center [238, 114] width 477 height 228
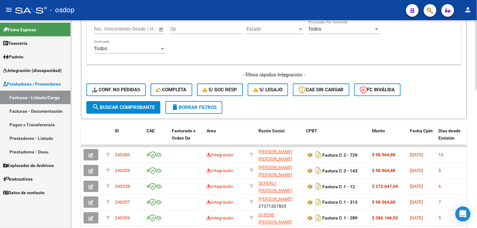
scroll to position [311, 0]
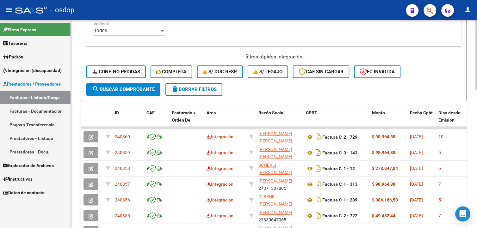
click at [429, 170] on html "menu - osdop person Firma Express Tesorería Extractos Procesados (csv) Extracto…" at bounding box center [238, 114] width 477 height 228
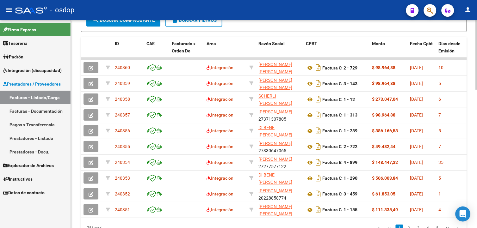
scroll to position [413, 0]
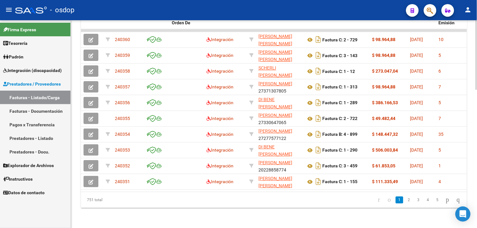
click at [429, 179] on html "menu - osdop person Firma Express Tesorería Extractos Procesados (csv) Extracto…" at bounding box center [238, 114] width 477 height 228
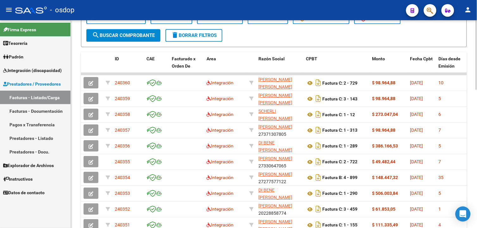
scroll to position [383, 0]
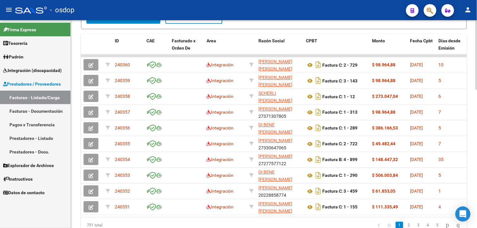
click at [429, 182] on html "menu - osdop person Firma Express Tesorería Extractos Procesados (csv) Extracto…" at bounding box center [238, 114] width 477 height 228
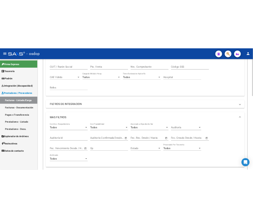
scroll to position [121, 0]
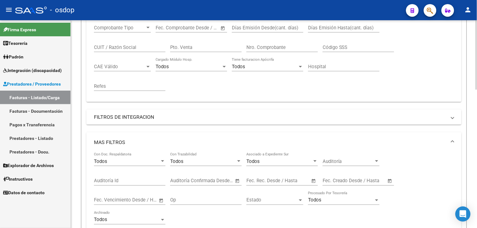
click at [429, 99] on div "Video tutorial PRESTADORES -> Listado de CPBTs Emitidos por Prestadores / Prove…" at bounding box center [274, 207] width 407 height 616
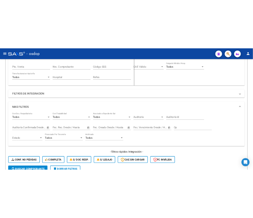
scroll to position [148, 0]
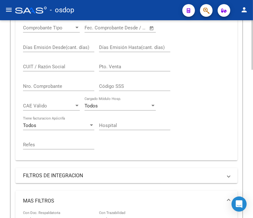
click at [65, 68] on input "CUIT / Razón Social" at bounding box center [58, 67] width 71 height 6
click at [75, 65] on input "CUIT / Razón Social" at bounding box center [58, 67] width 71 height 6
type input "27289130565"
drag, startPoint x: 251, startPoint y: 100, endPoint x: 255, endPoint y: 125, distance: 25.8
click at [253, 125] on html "menu - osdop person Firma Express Tesorería Extractos Procesados (csv) Extracto…" at bounding box center [126, 109] width 253 height 218
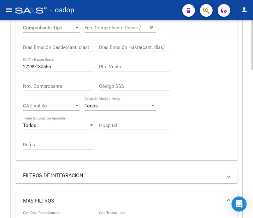
drag, startPoint x: 255, startPoint y: 125, endPoint x: 233, endPoint y: 79, distance: 51.3
click at [233, 79] on div "Comprobante Tipo Comprobante Tipo Start date – End date Fec. Comprobante Desde …" at bounding box center [126, 90] width 222 height 142
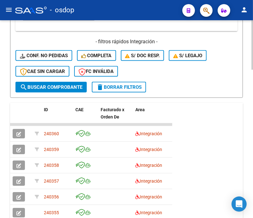
scroll to position [475, 0]
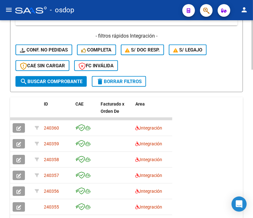
click at [252, 168] on div at bounding box center [253, 166] width 2 height 50
click at [54, 80] on span "search Buscar Comprobante" at bounding box center [51, 82] width 63 height 6
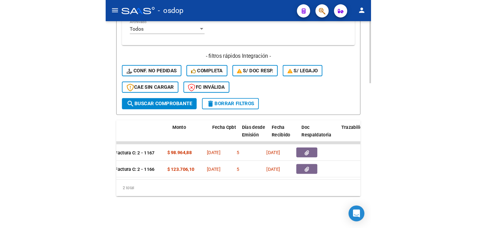
scroll to position [0, 237]
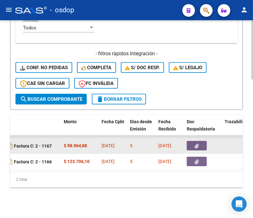
click at [198, 143] on button "button" at bounding box center [197, 145] width 20 height 9
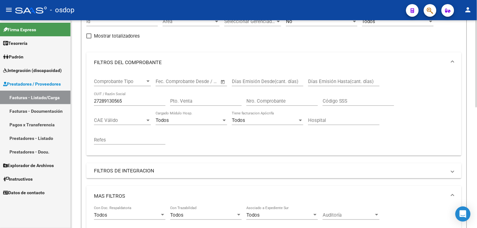
scroll to position [48, 0]
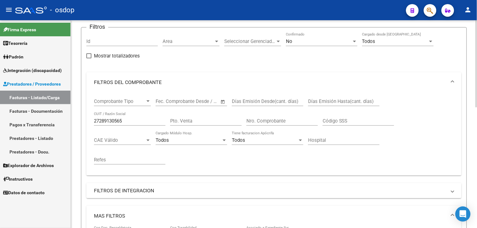
click at [429, 73] on html "menu - osdop person Firma Express Tesorería Extractos Procesados (csv) Extracto…" at bounding box center [238, 114] width 477 height 228
drag, startPoint x: 133, startPoint y: 119, endPoint x: 41, endPoint y: 101, distance: 93.8
click at [49, 118] on mat-sidenav-container "Firma Express Tesorería Extractos Procesados (csv) Extractos Originales (pdf) P…" at bounding box center [238, 124] width 477 height 208
click at [429, 117] on html "menu - osdop person Firma Express Tesorería Extractos Procesados (csv) Extracto…" at bounding box center [238, 114] width 477 height 228
click at [30, 101] on link "Facturas - Listado/Carga" at bounding box center [35, 98] width 70 height 14
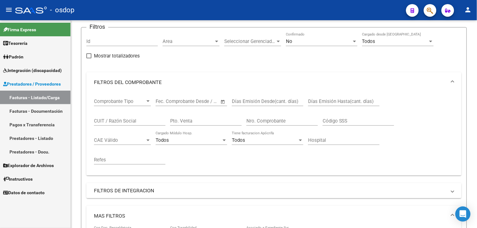
drag, startPoint x: 475, startPoint y: 118, endPoint x: 478, endPoint y: 137, distance: 19.5
click at [429, 137] on html "menu - osdop person Firma Express Tesorería Extractos Procesados (csv) Extracto…" at bounding box center [238, 114] width 477 height 228
click at [429, 106] on form "Filtros Id Area Area Seleccionar Gerenciador Seleccionar Gerenciador No Confirm…" at bounding box center [274, 195] width 386 height 337
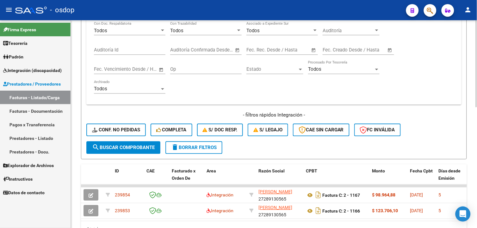
scroll to position [257, 0]
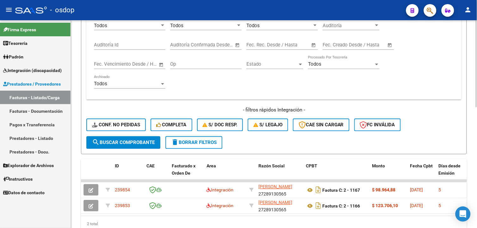
click at [429, 205] on html "menu - osdop person Firma Express Tesorería Extractos Procesados (csv) Extracto…" at bounding box center [238, 114] width 477 height 228
click at [187, 140] on span "delete Borrar Filtros" at bounding box center [194, 143] width 46 height 6
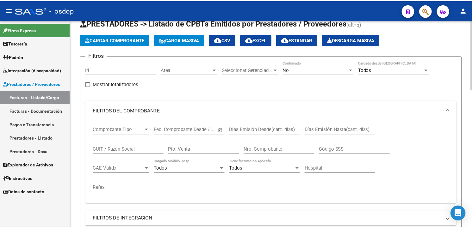
scroll to position [0, 0]
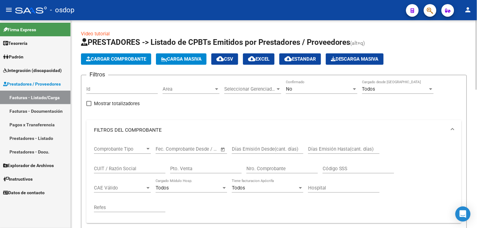
click at [429, 74] on div at bounding box center [476, 55] width 2 height 70
click at [125, 57] on span "Cargar Comprobante" at bounding box center [116, 59] width 60 height 6
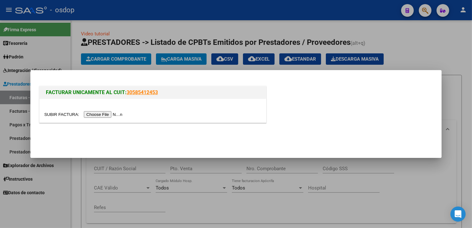
click at [99, 113] on input "file" at bounding box center [84, 114] width 80 height 7
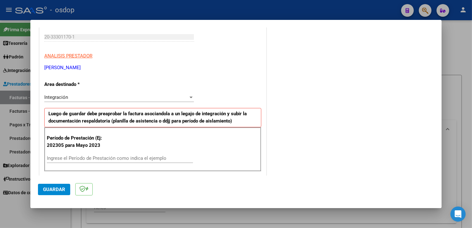
scroll to position [126, 0]
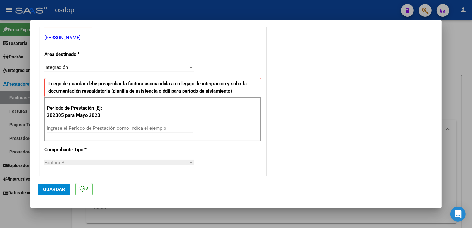
click at [122, 127] on input "Ingrese el Período de Prestación como indica el ejemplo" at bounding box center [120, 128] width 146 height 6
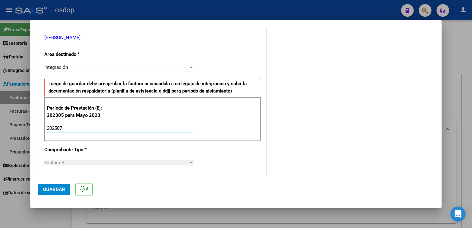
type input "202507"
click at [315, 121] on div "COMENTARIOS Comentarios De la Obra Social: Comentarios de la Obra Social (no vi…" at bounding box center [350, 201] width 166 height 585
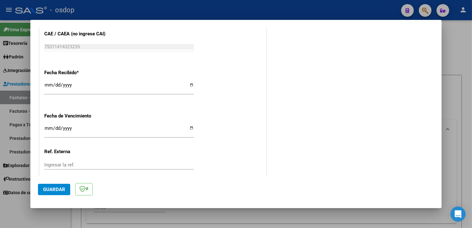
scroll to position [443, 0]
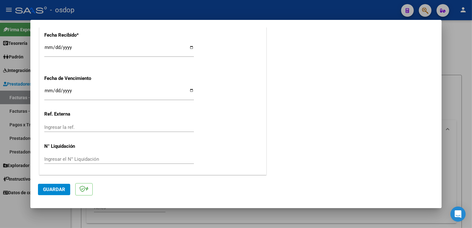
click at [57, 192] on button "Guardar" at bounding box center [54, 189] width 32 height 11
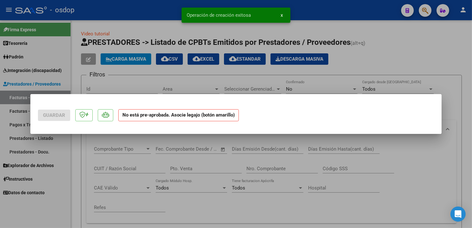
scroll to position [0, 0]
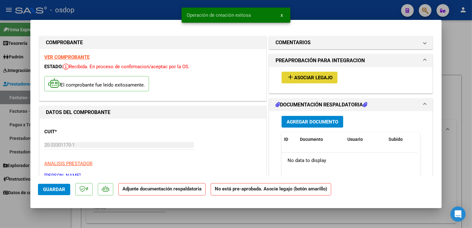
click at [311, 79] on span "Asociar Legajo" at bounding box center [313, 78] width 38 height 6
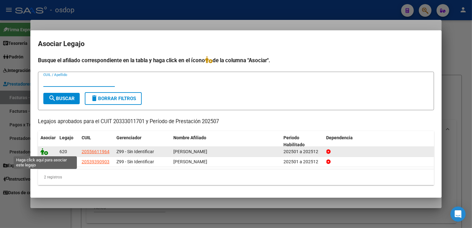
click at [45, 152] on icon at bounding box center [44, 151] width 8 height 7
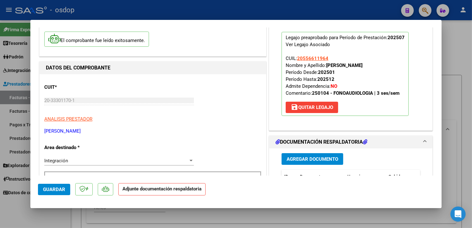
scroll to position [108, 0]
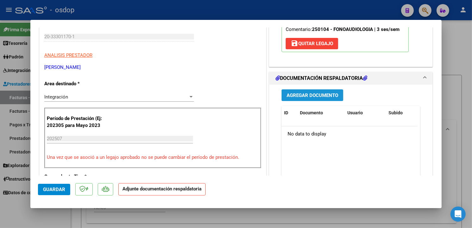
click at [321, 94] on span "Agregar Documento" at bounding box center [312, 96] width 52 height 6
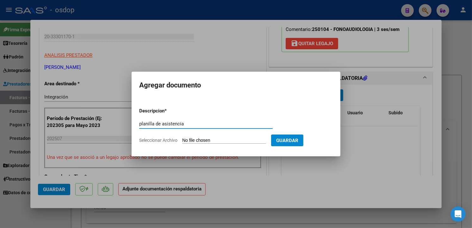
type input "planilla de asistencia"
click at [242, 137] on form "Descripcion * planilla de asistencia Escriba aquí una descripcion Seleccionar A…" at bounding box center [235, 126] width 193 height 46
click at [246, 141] on input "Seleccionar Archivo" at bounding box center [224, 141] width 84 height 6
type input "C:\fakepath\ANTU ASIS [DATE].pdf"
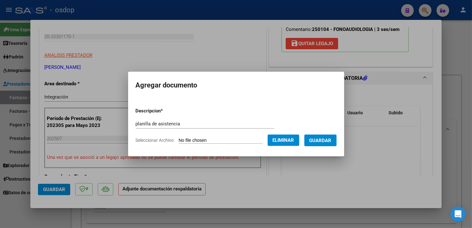
click at [328, 138] on span "Guardar" at bounding box center [320, 141] width 22 height 6
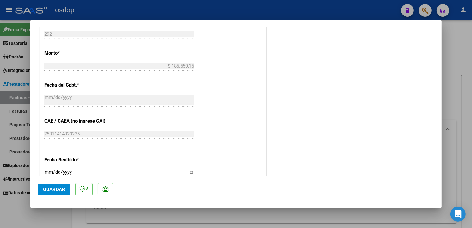
scroll to position [453, 0]
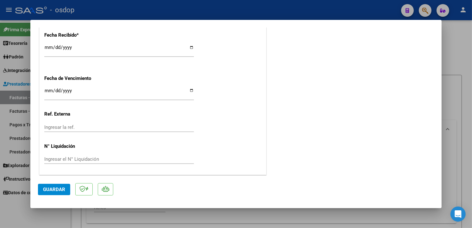
click at [48, 188] on span "Guardar" at bounding box center [54, 190] width 22 height 6
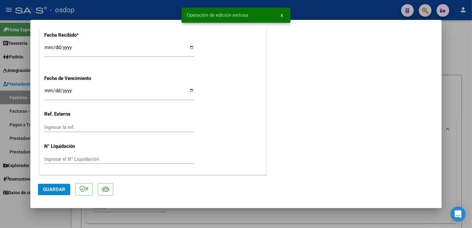
type input "$ 0,00"
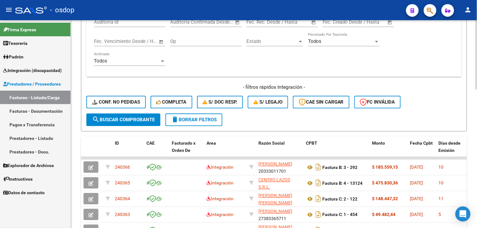
scroll to position [308, 0]
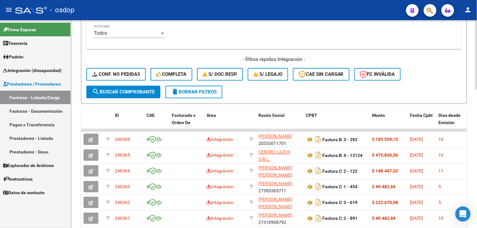
click at [429, 180] on div "Video tutorial PRESTADORES -> Listado de CPBTs Emitidos por Prestadores / Prove…" at bounding box center [274, 20] width 407 height 616
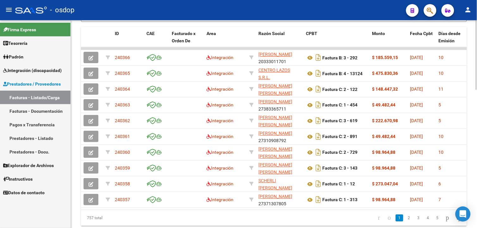
scroll to position [413, 0]
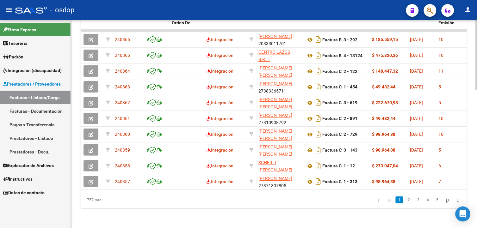
click at [429, 180] on html "menu - osdop person Firma Express Tesorería Extractos Procesados (csv) Extracto…" at bounding box center [238, 114] width 477 height 228
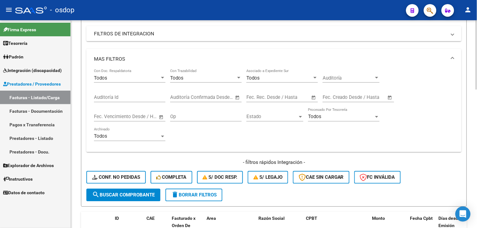
click at [429, 135] on html "menu - osdop person Firma Express Tesorería Extractos Procesados (csv) Extracto…" at bounding box center [238, 114] width 477 height 228
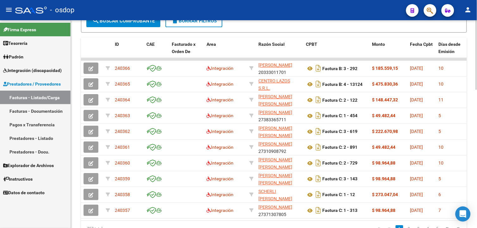
scroll to position [382, 0]
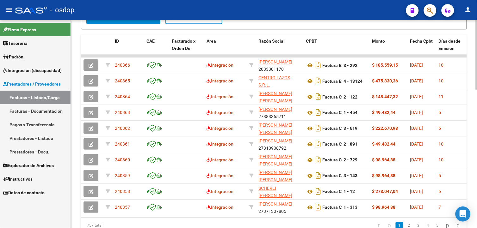
click at [429, 171] on html "menu - osdop person Firma Express Tesorería Extractos Procesados (csv) Extracto…" at bounding box center [238, 114] width 477 height 228
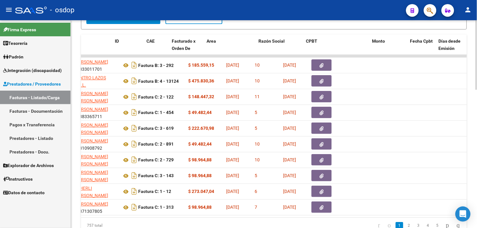
scroll to position [0, 0]
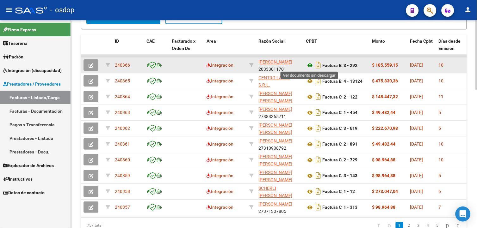
click at [311, 66] on icon at bounding box center [310, 66] width 8 height 8
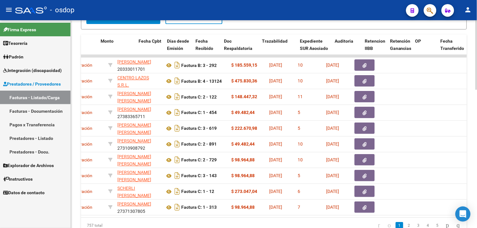
scroll to position [0, 271]
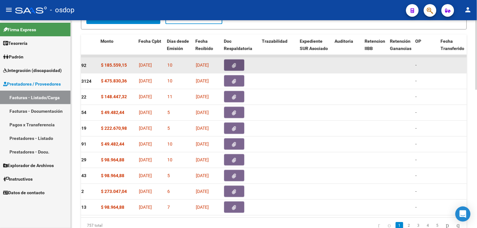
click at [235, 66] on icon "button" at bounding box center [234, 65] width 4 height 5
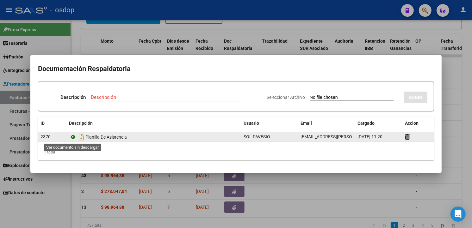
click at [74, 138] on icon at bounding box center [73, 137] width 8 height 8
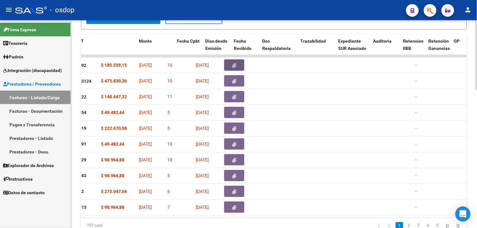
scroll to position [0, 0]
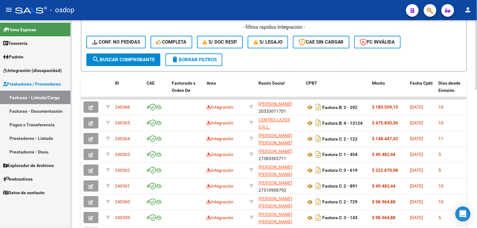
click at [429, 188] on html "menu - osdop person Firma Express Tesorería Extractos Procesados (csv) Extracto…" at bounding box center [238, 114] width 477 height 228
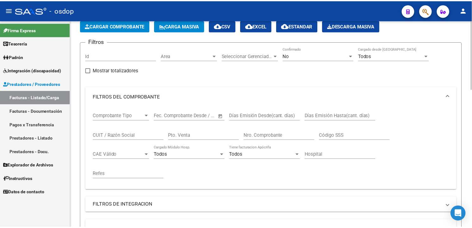
scroll to position [0, 0]
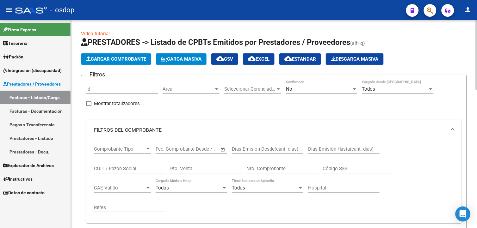
click at [429, 33] on html "menu - osdop person Firma Express Tesorería Extractos Procesados (csv) Extracto…" at bounding box center [238, 114] width 477 height 228
click at [116, 62] on span "Cargar Comprobante" at bounding box center [116, 59] width 60 height 6
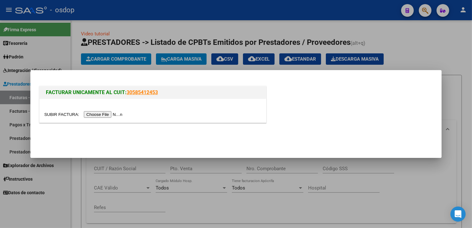
click at [94, 115] on input "file" at bounding box center [84, 114] width 80 height 7
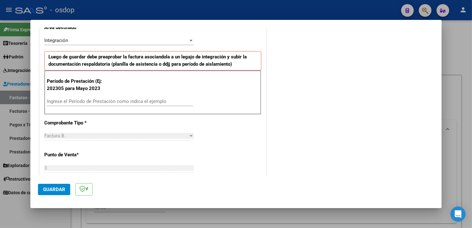
scroll to position [167, 0]
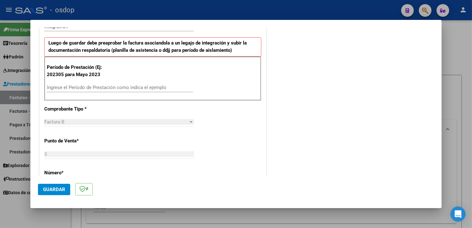
click at [154, 85] on input "Ingrese el Período de Prestación como indica el ejemplo" at bounding box center [120, 88] width 146 height 6
type input "202507"
click at [336, 135] on div "COMENTARIOS Comentarios De la Obra Social: Comentarios de la Obra Social (no vi…" at bounding box center [350, 160] width 166 height 585
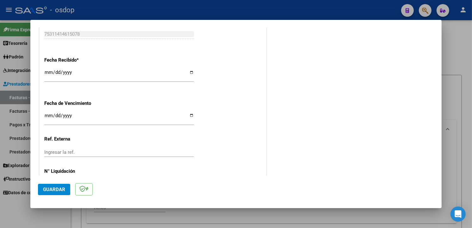
scroll to position [443, 0]
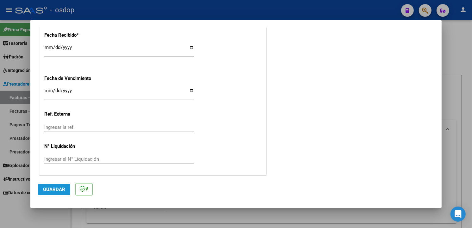
click at [51, 192] on span "Guardar" at bounding box center [54, 190] width 22 height 6
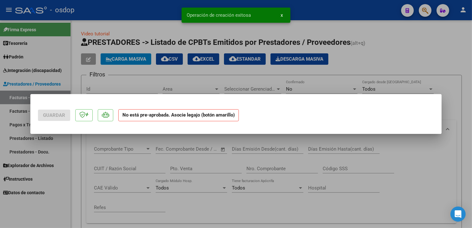
scroll to position [0, 0]
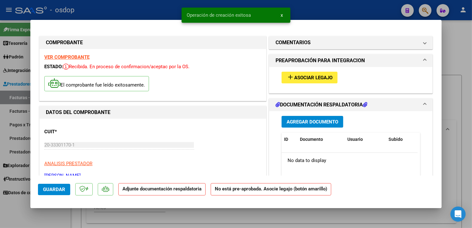
click at [302, 76] on span "Asociar Legajo" at bounding box center [313, 78] width 38 height 6
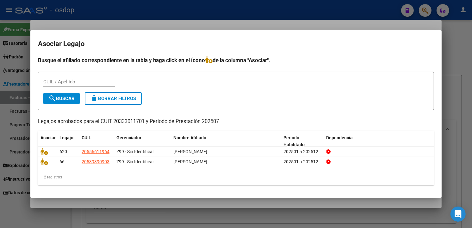
click at [191, 176] on div "2 registros" at bounding box center [236, 177] width 396 height 16
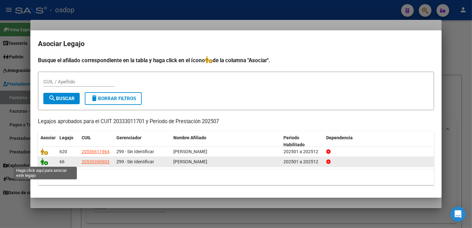
click at [43, 163] on icon at bounding box center [44, 161] width 8 height 7
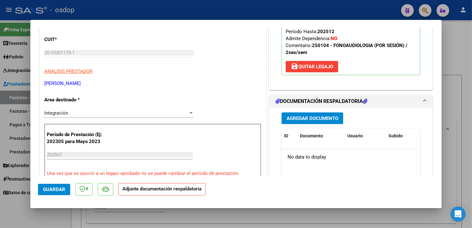
scroll to position [138, 0]
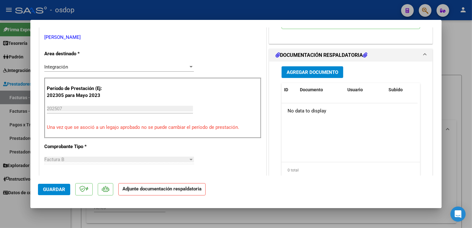
click at [302, 77] on button "Agregar Documento" at bounding box center [312, 72] width 62 height 12
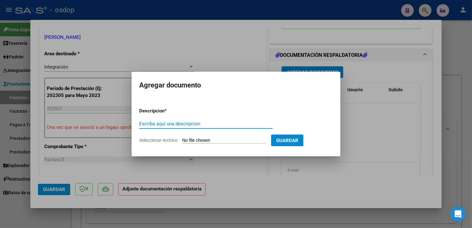
click at [180, 124] on input "Escriba aquí una descripcion" at bounding box center [205, 124] width 133 height 6
type input "Planilla de asistencia"
click at [203, 137] on form "Descripcion * Planilla de asistencia Escriba aquí una descripcion Seleccionar A…" at bounding box center [235, 126] width 193 height 46
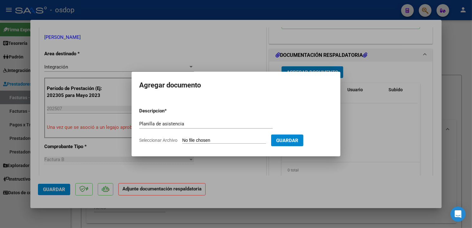
click at [204, 138] on input "Seleccionar Archivo" at bounding box center [224, 141] width 84 height 6
type input "C:\fakepath\BALTI ASIS [DATE].pdf"
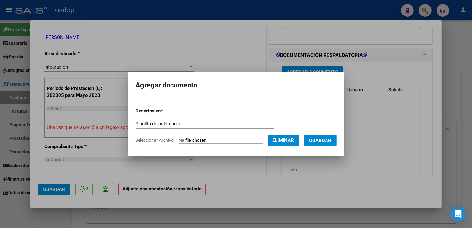
click at [325, 142] on span "Guardar" at bounding box center [320, 141] width 22 height 6
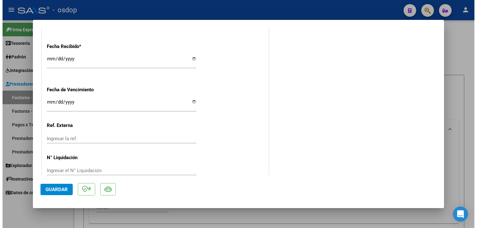
scroll to position [453, 0]
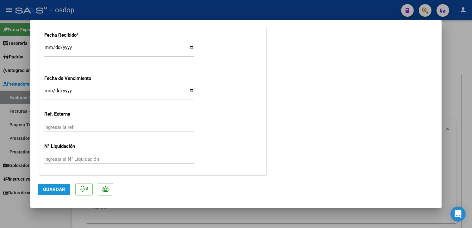
click at [51, 191] on span "Guardar" at bounding box center [54, 190] width 22 height 6
click at [174, 191] on mat-dialog-actions "Guardar" at bounding box center [236, 188] width 396 height 25
click at [56, 187] on span "Guardar" at bounding box center [54, 190] width 22 height 6
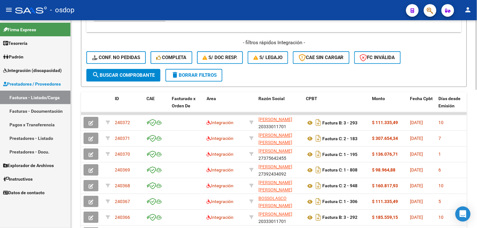
scroll to position [334, 0]
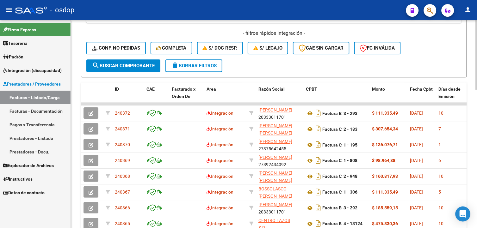
click at [429, 196] on html "menu - osdop person Firma Express Tesorería Extractos Procesados (csv) Extracto…" at bounding box center [238, 114] width 477 height 228
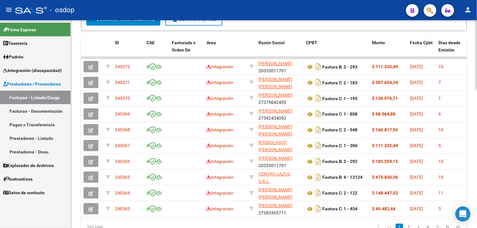
scroll to position [385, 0]
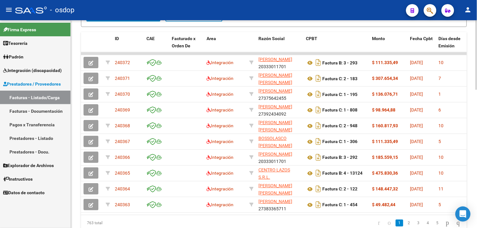
click at [429, 159] on html "menu - osdop person Firma Express Tesorería Extractos Procesados (csv) Extracto…" at bounding box center [238, 114] width 477 height 228
drag, startPoint x: 154, startPoint y: 214, endPoint x: 270, endPoint y: 217, distance: 116.4
click at [270, 205] on datatable-body "240372 Integración [PERSON_NAME] 20333011701 Factura B: 3 - 293 $ 111.335,49 [D…" at bounding box center [274, 133] width 386 height 163
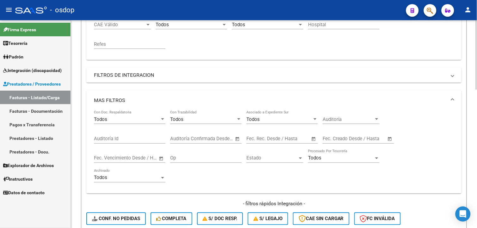
scroll to position [0, 1157]
drag, startPoint x: 475, startPoint y: 138, endPoint x: 475, endPoint y: 108, distance: 30.3
click at [429, 108] on div "Video tutorial PRESTADORES -> Listado de CPBTs Emitidos por Prestadores / Prove…" at bounding box center [274, 165] width 407 height 616
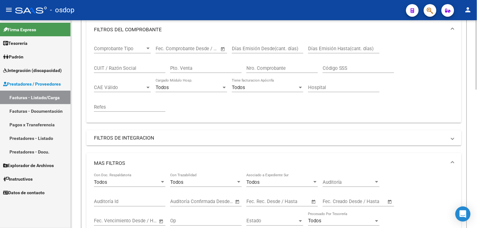
click at [429, 112] on html "menu - osdop person Firma Express Tesorería Extractos Procesados (csv) Extracto…" at bounding box center [238, 114] width 477 height 228
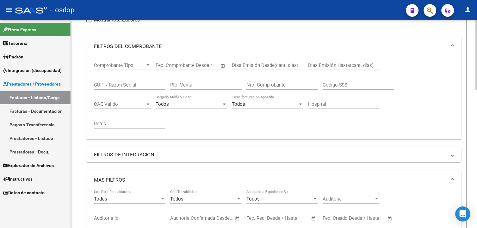
scroll to position [10, 0]
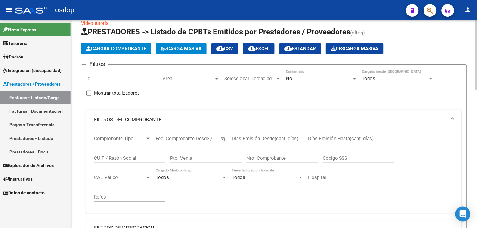
click at [429, 81] on html "menu - osdop person Firma Express Tesorería Extractos Procesados (csv) Extracto…" at bounding box center [238, 114] width 477 height 228
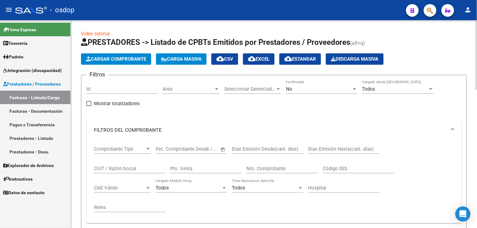
click at [108, 62] on button "Cargar Comprobante" at bounding box center [116, 58] width 70 height 11
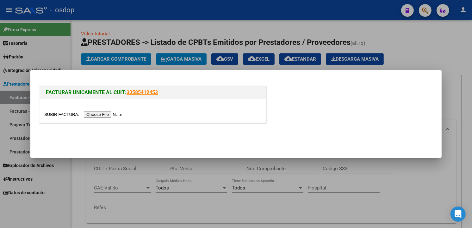
click at [107, 114] on input "file" at bounding box center [84, 114] width 80 height 7
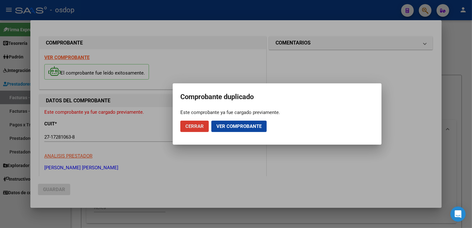
click at [196, 125] on span "Cerrar" at bounding box center [194, 127] width 18 height 6
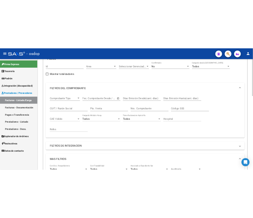
scroll to position [52, 0]
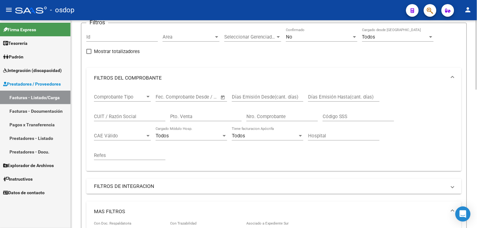
click at [429, 103] on html "menu - osdop person Firma Express Tesorería Extractos Procesados (csv) Extracto…" at bounding box center [238, 114] width 477 height 228
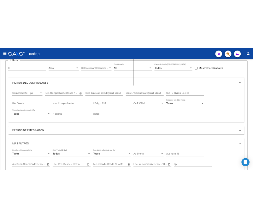
scroll to position [74, 0]
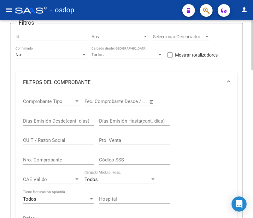
drag, startPoint x: 58, startPoint y: 142, endPoint x: 77, endPoint y: 140, distance: 19.4
click at [58, 142] on input "CUIT / Razón Social" at bounding box center [58, 140] width 71 height 6
click at [45, 137] on div "CUIT / Razón Social" at bounding box center [58, 138] width 71 height 14
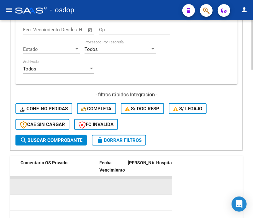
scroll to position [422, 0]
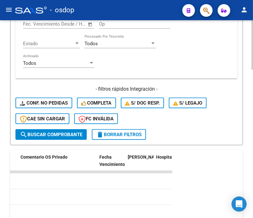
type input "27172810638"
click at [57, 133] on span "search Buscar Comprobante" at bounding box center [51, 135] width 63 height 6
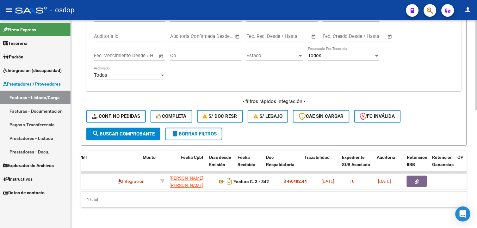
scroll to position [0, 229]
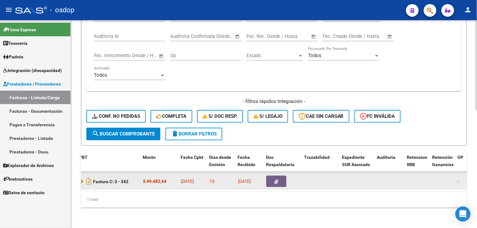
click at [273, 177] on button "button" at bounding box center [276, 181] width 20 height 11
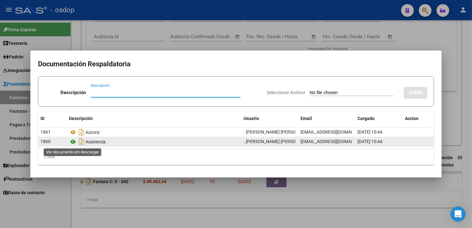
click at [74, 143] on icon at bounding box center [73, 142] width 8 height 8
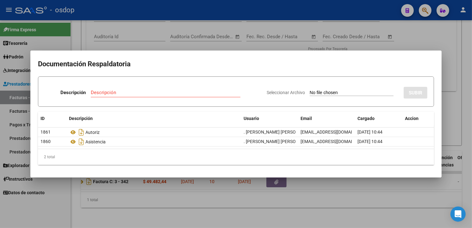
click at [233, 76] on mat-dialog-content "Documentación Respaldatoria Descripción Descripción Seleccionar Archivo SUBIR I…" at bounding box center [235, 114] width 411 height 112
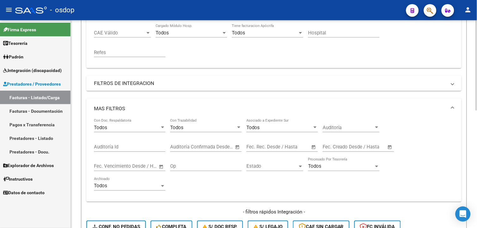
scroll to position [271, 0]
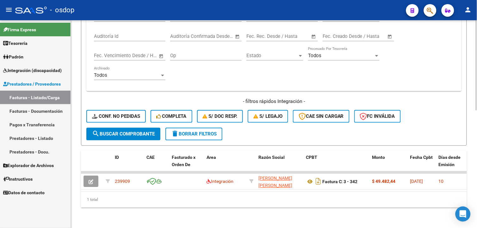
click at [429, 151] on html "menu - osdop person Firma Express Tesorería Extractos Procesados (csv) Extracto…" at bounding box center [238, 114] width 477 height 228
click at [182, 131] on span "delete Borrar Filtros" at bounding box center [194, 134] width 46 height 6
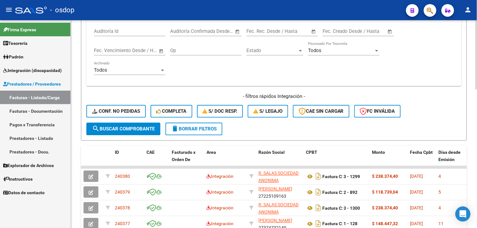
click at [429, 146] on div at bounding box center [476, 147] width 2 height 70
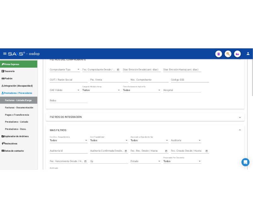
scroll to position [117, 0]
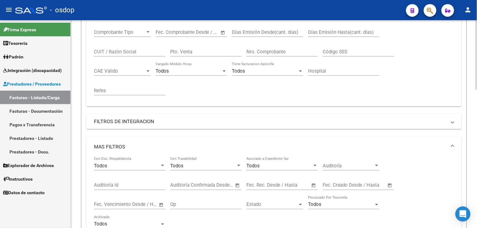
click at [429, 97] on html "menu - osdop person Firma Express Tesorería Extractos Procesados (csv) Extracto…" at bounding box center [238, 114] width 477 height 228
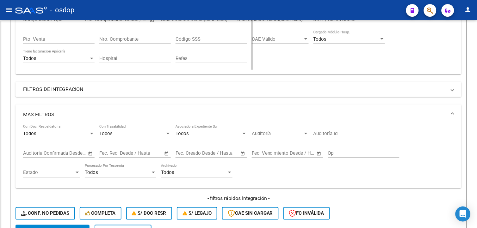
scroll to position [143, 0]
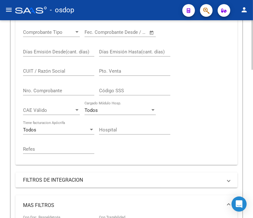
click at [51, 74] on input "CUIT / Razón Social" at bounding box center [58, 71] width 71 height 6
click at [49, 68] on div "CUIT / Razón Social" at bounding box center [58, 69] width 71 height 14
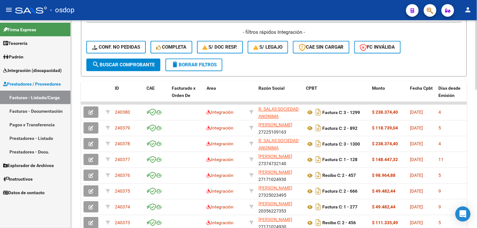
scroll to position [336, 0]
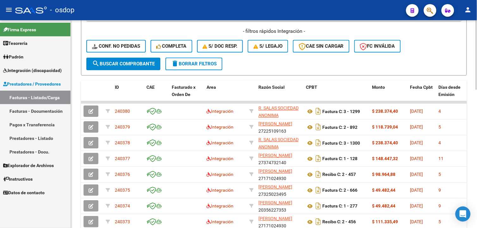
click at [429, 194] on html "menu - osdop person Firma Express Tesorería Extractos Procesados (csv) Extracto…" at bounding box center [238, 114] width 477 height 228
type input "33715163409"
click at [131, 60] on button "search Buscar Comprobante" at bounding box center [123, 64] width 74 height 13
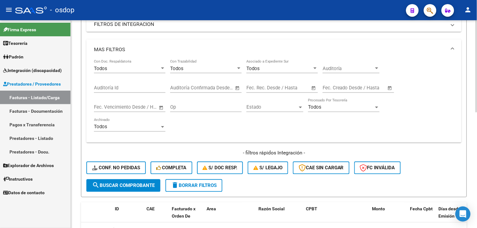
scroll to position [217, 0]
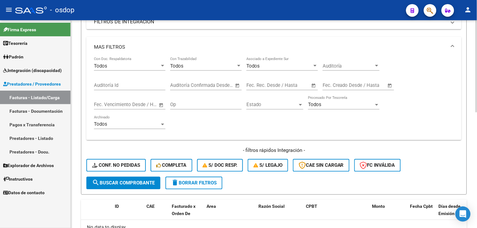
click at [429, 173] on html "menu - osdop person Firma Express Tesorería Extractos Procesados (csv) Extracto…" at bounding box center [238, 114] width 477 height 228
click at [193, 183] on span "delete Borrar Filtros" at bounding box center [194, 183] width 46 height 6
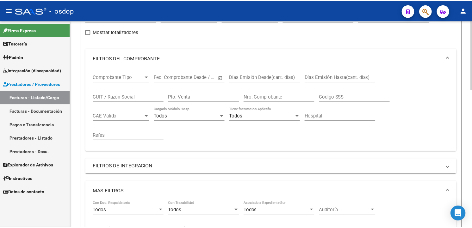
scroll to position [0, 0]
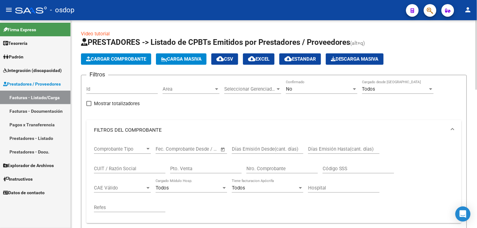
click at [113, 58] on span "Cargar Comprobante" at bounding box center [116, 59] width 60 height 6
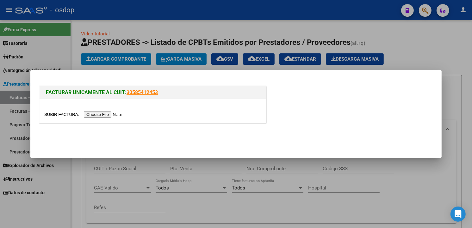
click at [100, 116] on input "file" at bounding box center [84, 114] width 80 height 7
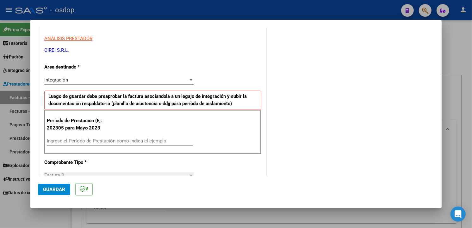
scroll to position [118, 0]
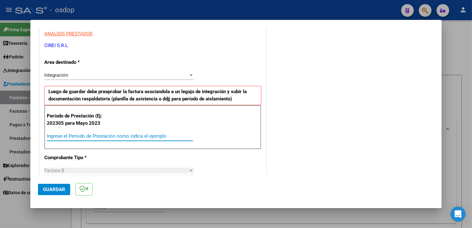
click at [102, 134] on input "Ingrese el Período de Prestación como indica el ejemplo" at bounding box center [120, 136] width 146 height 6
type input "202507"
click at [312, 97] on div "COMENTARIOS Comentarios De la Obra Social: Comentarios de la Obra Social (no vi…" at bounding box center [350, 209] width 166 height 585
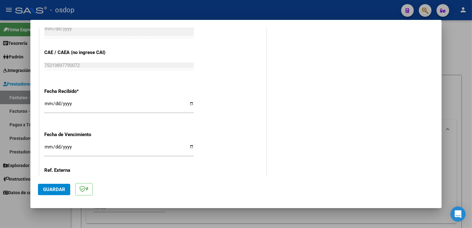
scroll to position [443, 0]
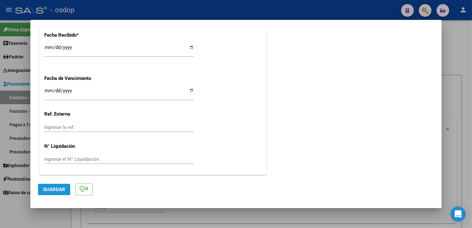
click at [58, 188] on span "Guardar" at bounding box center [54, 190] width 22 height 6
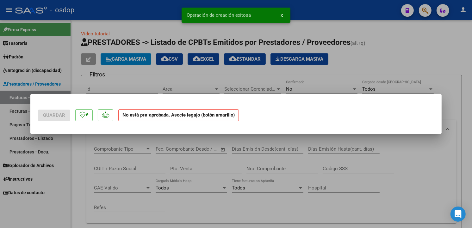
scroll to position [0, 0]
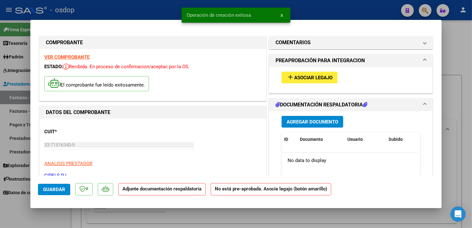
click at [310, 77] on span "Asociar Legajo" at bounding box center [313, 78] width 38 height 6
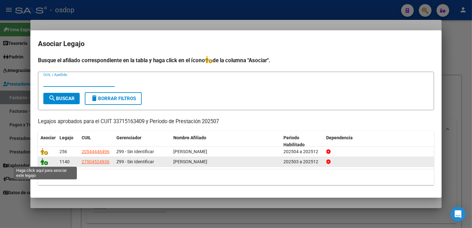
click at [44, 164] on icon at bounding box center [44, 161] width 8 height 7
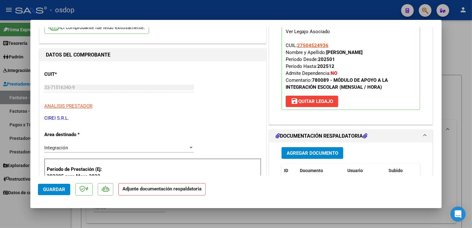
scroll to position [155, 0]
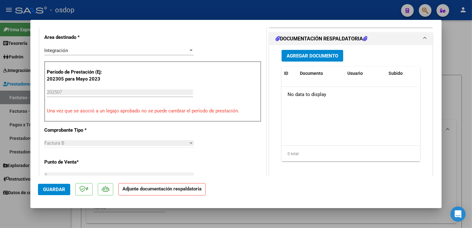
click at [325, 52] on button "Agregar Documento" at bounding box center [312, 56] width 62 height 12
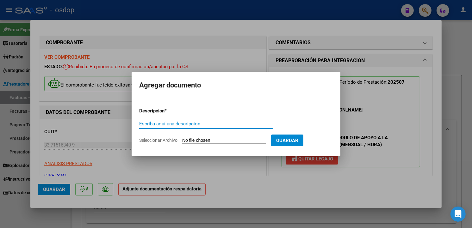
scroll to position [155, 0]
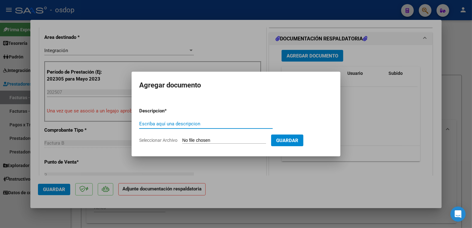
click at [205, 124] on input "Escriba aquí una descripcion" at bounding box center [205, 124] width 133 height 6
type input "Planilla de asisencia"
click at [204, 139] on input "Seleccionar Archivo" at bounding box center [224, 141] width 84 height 6
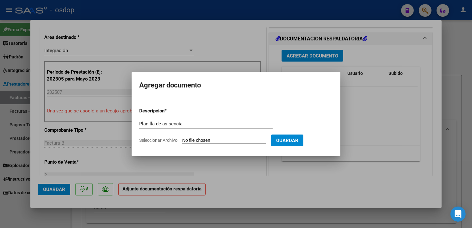
type input "C:\fakepath\asistencia luz cassanello julio.pdf"
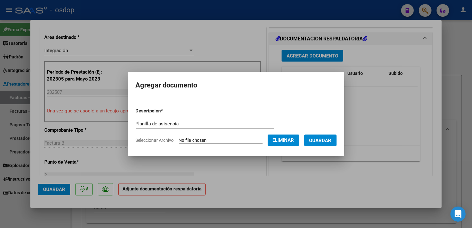
click at [331, 142] on span "Guardar" at bounding box center [320, 141] width 22 height 6
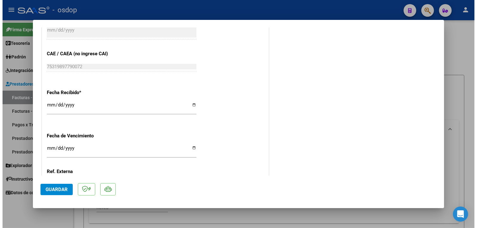
scroll to position [453, 0]
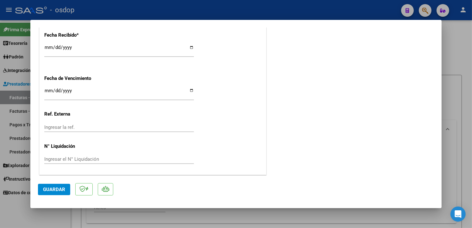
click at [58, 191] on span "Guardar" at bounding box center [54, 190] width 22 height 6
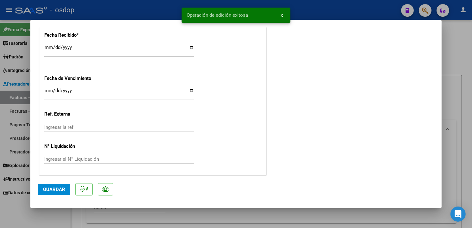
type input "$ 0,00"
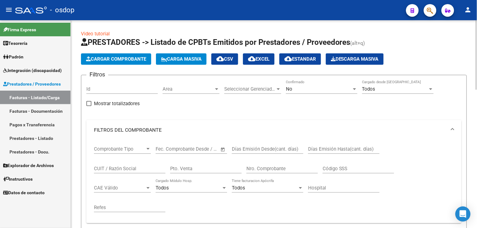
drag, startPoint x: 475, startPoint y: 74, endPoint x: 475, endPoint y: 87, distance: 12.6
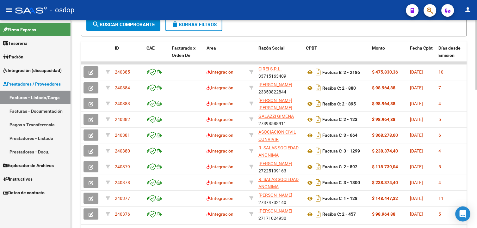
scroll to position [387, 0]
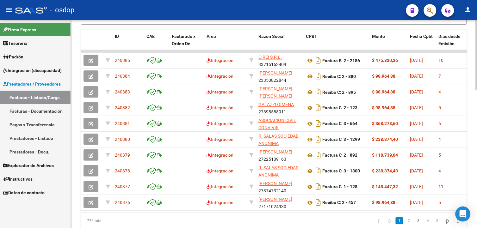
click at [471, 213] on html "menu - osdop person Firma Express Tesorería Extractos Procesados (csv) Extracto…" at bounding box center [238, 114] width 477 height 228
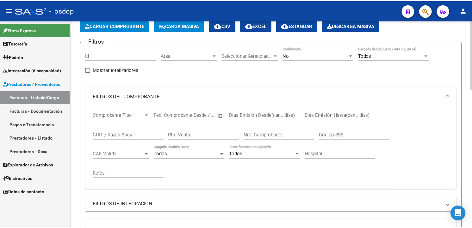
scroll to position [0, 0]
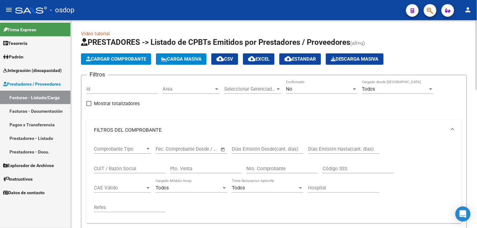
click at [471, 39] on html "menu - osdop person Firma Express Tesorería Extractos Procesados (csv) Extracto…" at bounding box center [238, 114] width 477 height 228
click at [134, 59] on span "Cargar Comprobante" at bounding box center [116, 59] width 60 height 6
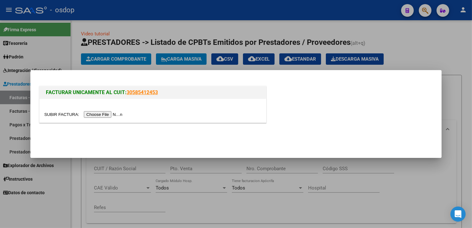
click at [101, 115] on input "file" at bounding box center [84, 114] width 80 height 7
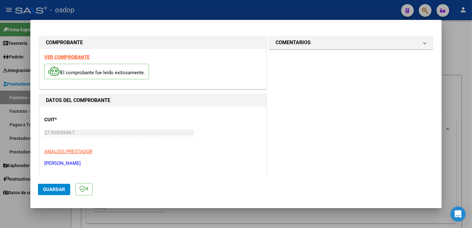
click at [194, 62] on div "El comprobante fue leído exitosamente." at bounding box center [152, 72] width 217 height 23
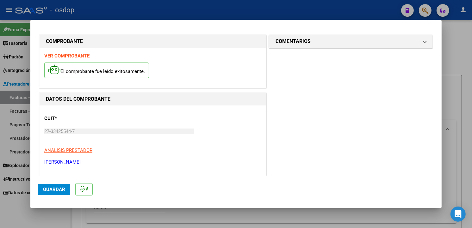
scroll to position [99, 0]
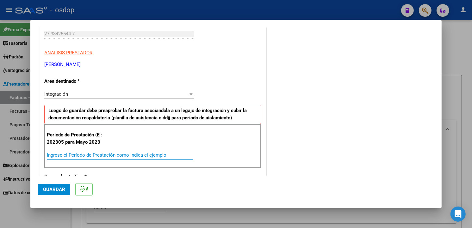
click at [171, 155] on input "Ingrese el Período de Prestación como indica el ejemplo" at bounding box center [120, 155] width 146 height 6
type input "202507"
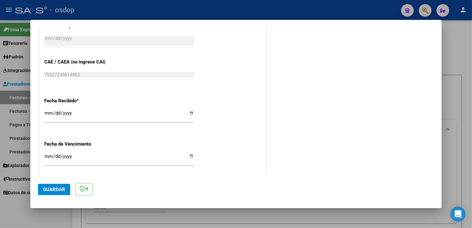
scroll to position [443, 0]
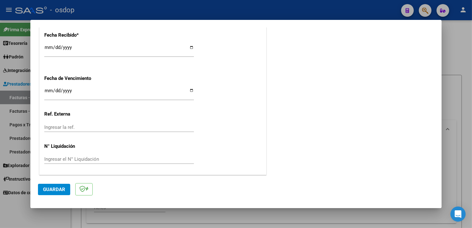
click at [55, 190] on span "Guardar" at bounding box center [54, 190] width 22 height 6
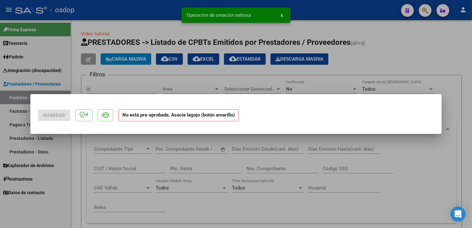
scroll to position [0, 0]
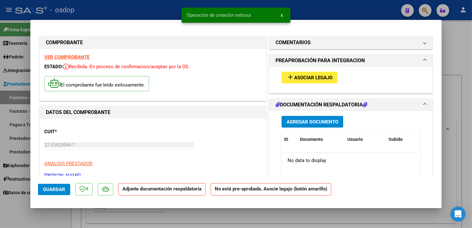
click at [320, 76] on span "Asociar Legajo" at bounding box center [313, 78] width 38 height 6
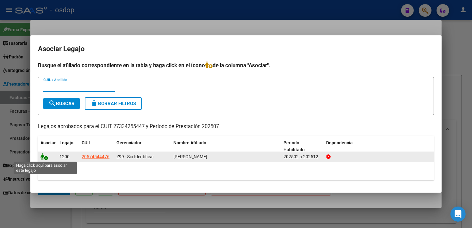
click at [45, 157] on icon at bounding box center [44, 156] width 8 height 7
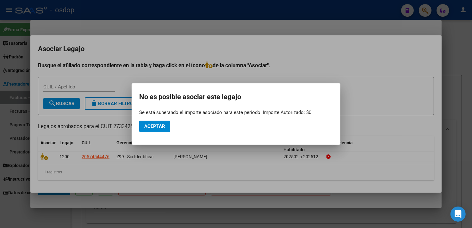
click at [185, 130] on mat-dialog-actions "Aceptar" at bounding box center [235, 126] width 193 height 21
click at [158, 125] on span "Aceptar" at bounding box center [154, 127] width 21 height 6
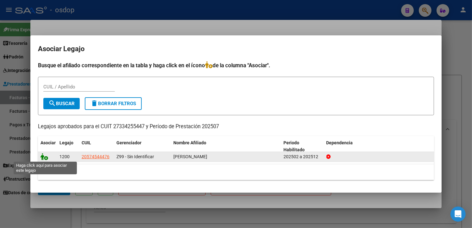
click at [46, 159] on icon at bounding box center [44, 156] width 8 height 7
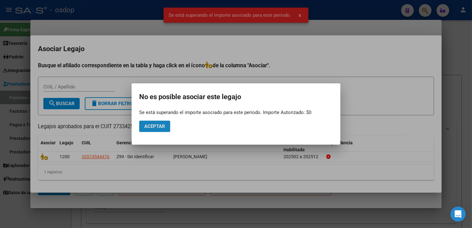
click at [161, 125] on span "Aceptar" at bounding box center [154, 127] width 21 height 6
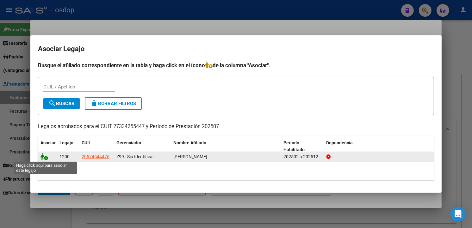
click at [45, 156] on icon at bounding box center [44, 156] width 8 height 7
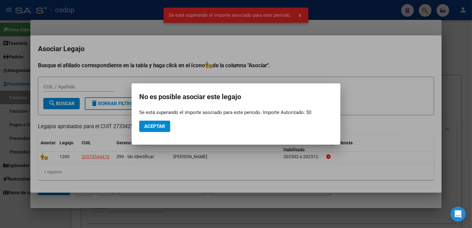
drag, startPoint x: 280, startPoint y: 113, endPoint x: 326, endPoint y: 109, distance: 46.3
click at [326, 109] on app-popup "No es posible asociar este legajo Se está superando el importe asociado para es…" at bounding box center [235, 114] width 193 height 46
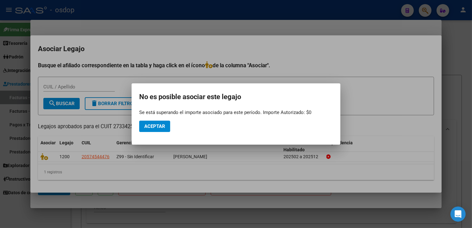
click at [181, 128] on mat-dialog-actions "Aceptar" at bounding box center [235, 126] width 193 height 21
click at [154, 127] on span "Aceptar" at bounding box center [154, 127] width 21 height 6
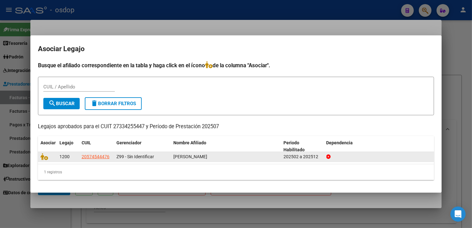
drag, startPoint x: 80, startPoint y: 158, endPoint x: 111, endPoint y: 159, distance: 31.3
click at [111, 159] on datatable-body-cell "20574544476" at bounding box center [96, 157] width 35 height 10
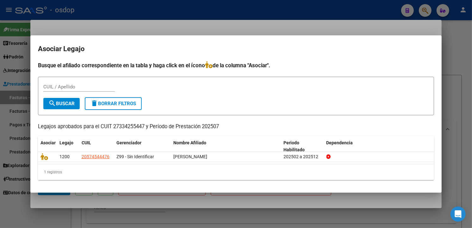
copy span "20574544476"
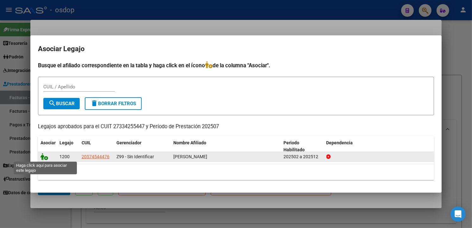
click at [43, 155] on icon at bounding box center [44, 156] width 8 height 7
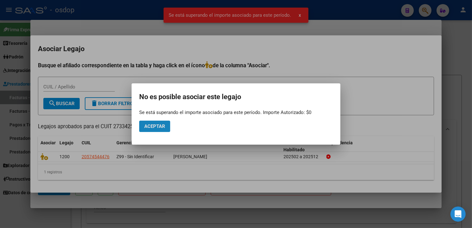
click at [162, 122] on button "Aceptar" at bounding box center [154, 126] width 31 height 11
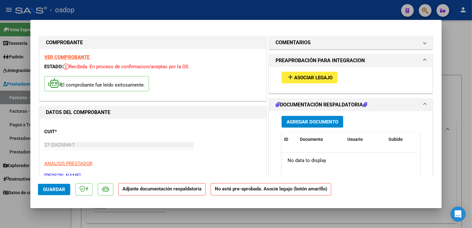
click at [317, 123] on span "Agregar Documento" at bounding box center [312, 122] width 52 height 6
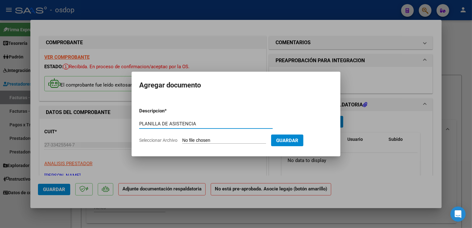
type input "PLANILLA DE ASISTENCIA"
click at [240, 142] on input "Seleccionar Archivo" at bounding box center [224, 141] width 84 height 6
type input "C:\fakepath\bauti julio.pdf"
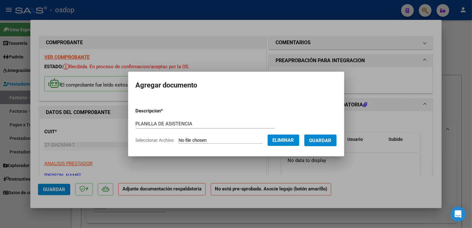
click at [326, 139] on span "Guardar" at bounding box center [320, 141] width 22 height 6
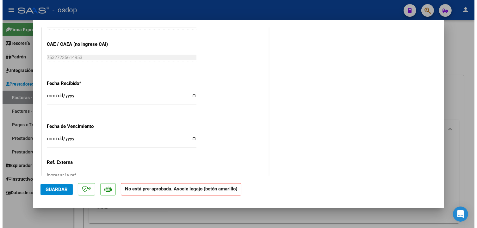
scroll to position [436, 0]
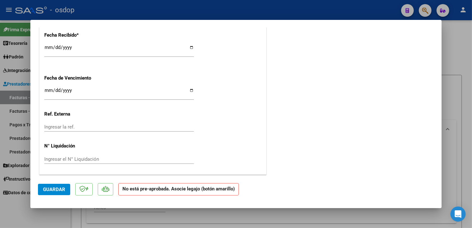
click at [49, 185] on button "Guardar" at bounding box center [54, 189] width 32 height 11
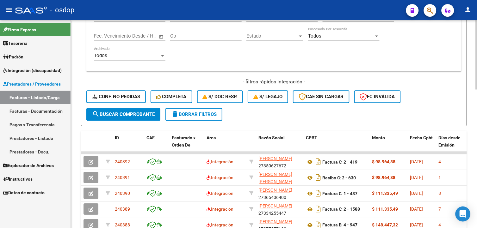
scroll to position [334, 0]
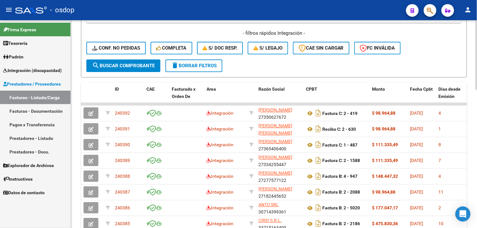
click at [471, 187] on html "menu - osdop person Firma Express Tesorería Extractos Procesados (csv) Extracto…" at bounding box center [238, 114] width 477 height 228
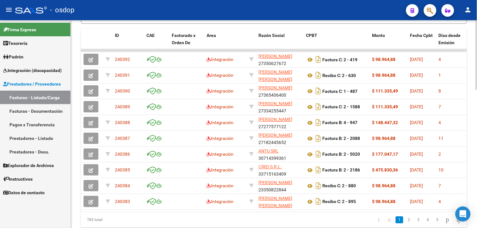
click at [471, 176] on div at bounding box center [476, 187] width 2 height 70
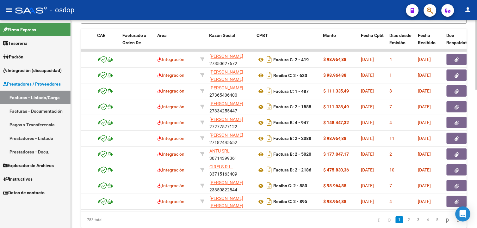
scroll to position [0, 0]
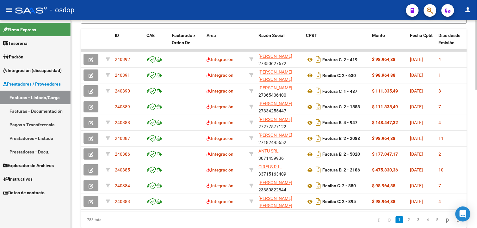
drag, startPoint x: 475, startPoint y: 180, endPoint x: 476, endPoint y: 97, distance: 83.4
click at [471, 97] on html "menu - osdop person Firma Express Tesorería Extractos Procesados (csv) Extracto…" at bounding box center [238, 114] width 477 height 228
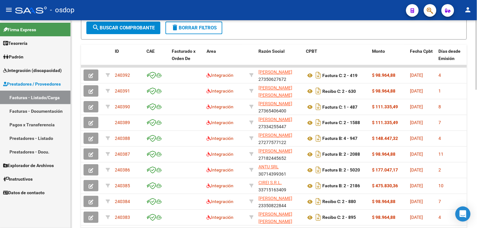
click at [471, 169] on html "menu - osdop person Firma Express Tesorería Extractos Procesados (csv) Extracto…" at bounding box center [238, 114] width 477 height 228
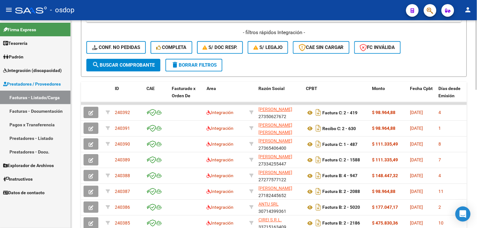
click at [471, 155] on html "menu - osdop person Firma Express Tesorería Extractos Procesados (csv) Extracto…" at bounding box center [238, 114] width 477 height 228
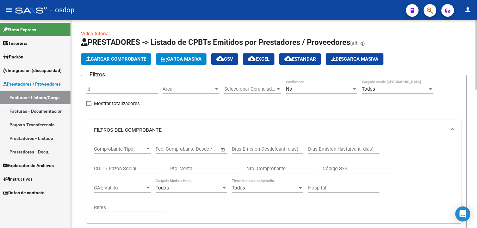
click at [471, 27] on html "menu - osdop person Firma Express Tesorería Extractos Procesados (csv) Extracto…" at bounding box center [238, 114] width 477 height 228
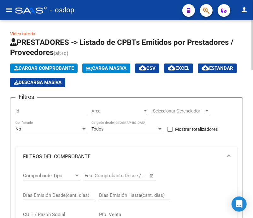
click at [253, 49] on html "menu - osdop person Firma Express Tesorería Extractos Procesados (csv) Extracto…" at bounding box center [126, 109] width 253 height 218
click at [26, 68] on span "Cargar Comprobante" at bounding box center [44, 68] width 60 height 6
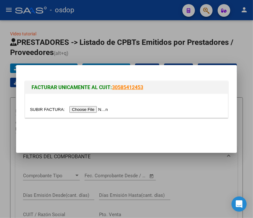
click at [85, 109] on input "file" at bounding box center [70, 109] width 80 height 7
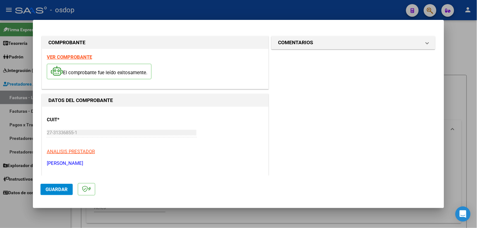
scroll to position [134, 0]
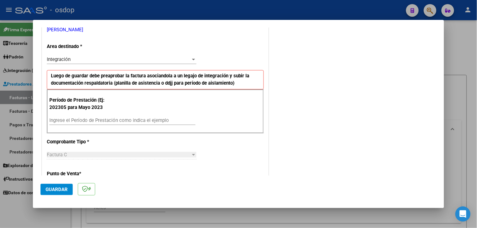
click at [146, 118] on input "Ingrese el Período de Prestación como indica el ejemplo" at bounding box center [122, 121] width 146 height 6
type input "202507"
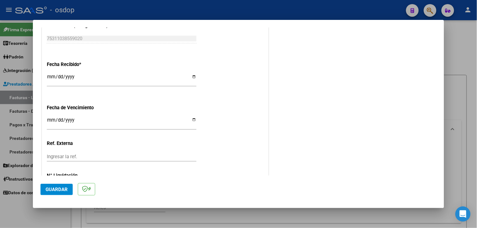
scroll to position [443, 0]
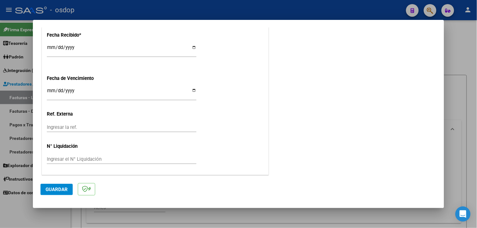
click at [62, 187] on span "Guardar" at bounding box center [57, 190] width 22 height 6
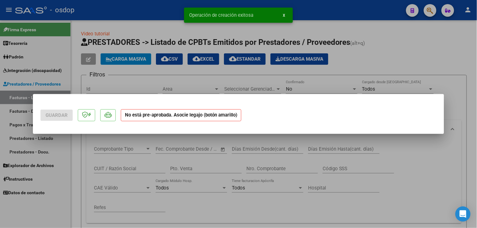
scroll to position [0, 0]
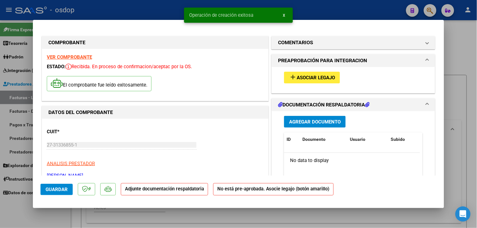
click at [304, 79] on span "Asociar Legajo" at bounding box center [315, 78] width 38 height 6
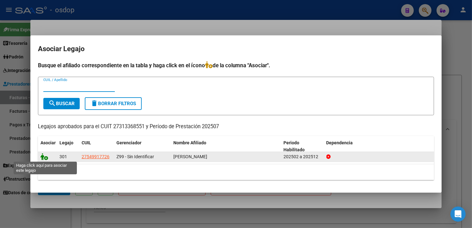
click at [43, 158] on icon at bounding box center [44, 156] width 8 height 7
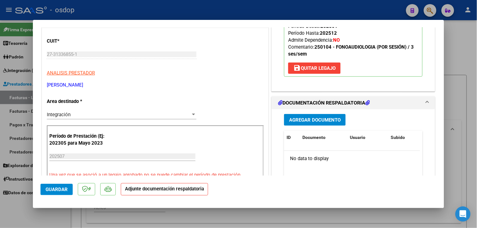
scroll to position [99, 0]
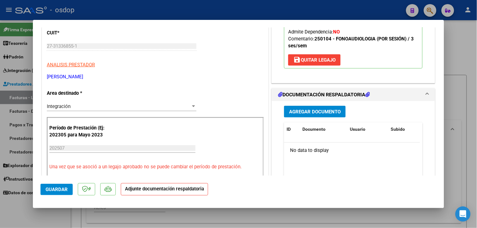
click at [332, 106] on button "Agregar Documento" at bounding box center [315, 112] width 62 height 12
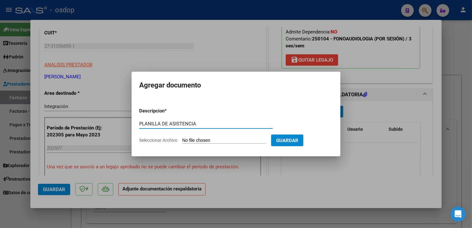
type input "PLANILLA DE ASISTENCIA"
click at [216, 139] on input "Seleccionar Archivo" at bounding box center [224, 141] width 84 height 6
type input "C:\fakepath\ASISTENCIA.pdf"
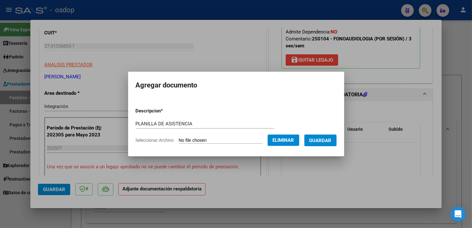
click at [331, 137] on span "Guardar" at bounding box center [320, 140] width 22 height 6
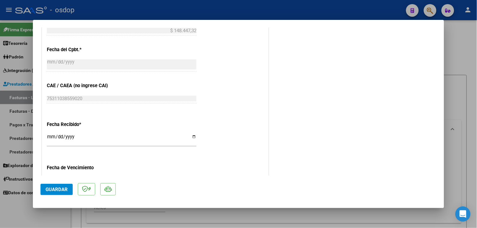
scroll to position [453, 0]
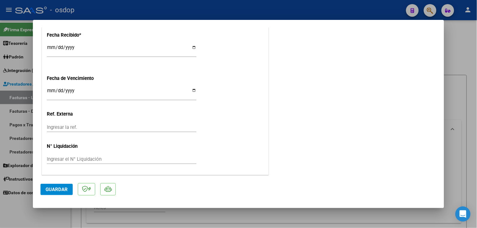
click at [64, 191] on span "Guardar" at bounding box center [57, 190] width 22 height 6
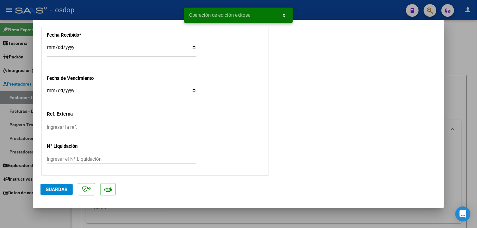
type input "$ 0,00"
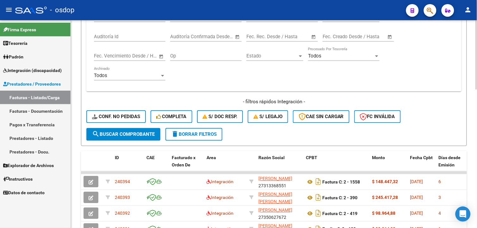
scroll to position [275, 0]
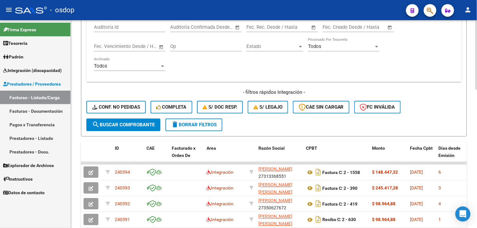
click at [471, 165] on html "menu - osdop person Firma Express Tesorería Extractos Procesados (csv) Extracto…" at bounding box center [238, 114] width 477 height 228
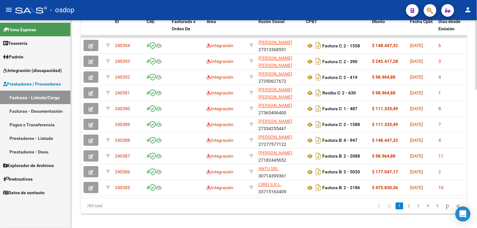
scroll to position [413, 0]
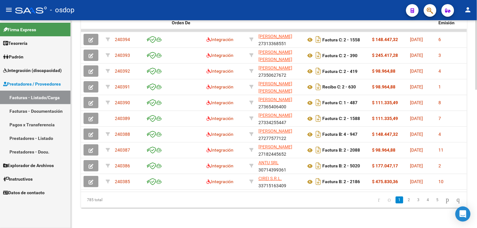
click at [471, 212] on html "menu - osdop person Firma Express Tesorería Extractos Procesados (csv) Extracto…" at bounding box center [238, 114] width 477 height 228
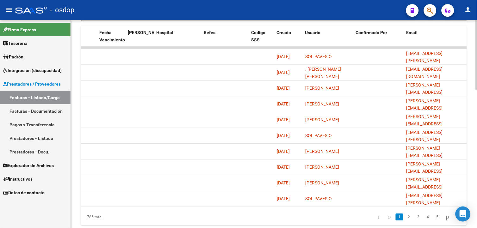
scroll to position [390, 0]
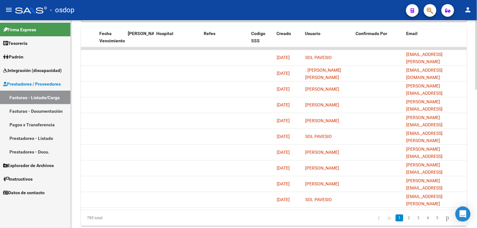
click at [471, 164] on div at bounding box center [476, 187] width 2 height 70
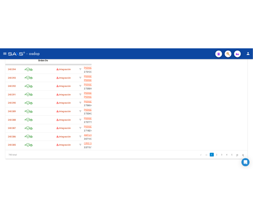
scroll to position [412, 0]
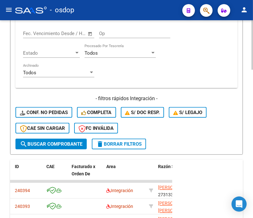
click at [198, 52] on div "Todos Con Doc. Respaldatoria Todos Con Trazabilidad Todos Asociado a Expediente…" at bounding box center [126, 15] width 207 height 137
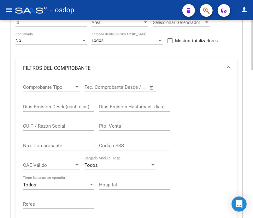
scroll to position [87, 0]
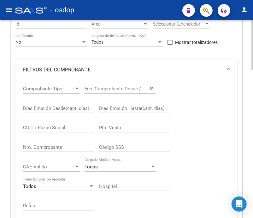
click at [62, 130] on input "CUIT / Razón Social" at bounding box center [58, 128] width 71 height 6
click at [58, 129] on input "CUIT / Razón Social" at bounding box center [58, 128] width 71 height 6
click at [36, 129] on input "CUIT / Razón Social" at bounding box center [58, 128] width 71 height 6
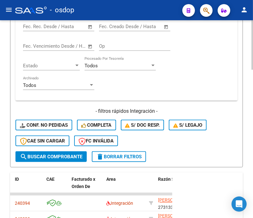
scroll to position [401, 0]
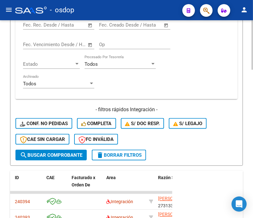
click at [244, 163] on div "Video tutorial PRESTADORES -> Listado de CPBTs Emitidos por Prestadores / Prove…" at bounding box center [127, 10] width 255 height 782
type input "20408753474"
click at [36, 160] on button "search Buscar Comprobante" at bounding box center [50, 155] width 71 height 11
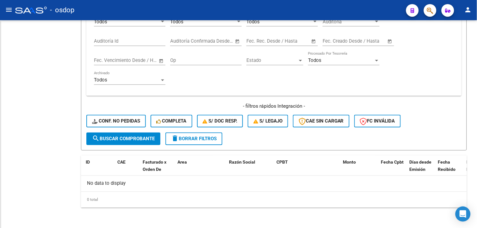
scroll to position [261, 0]
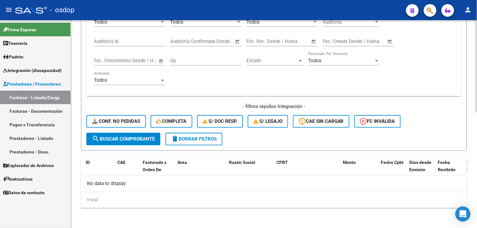
drag, startPoint x: 475, startPoint y: 167, endPoint x: 468, endPoint y: 101, distance: 66.1
drag, startPoint x: 468, startPoint y: 101, endPoint x: 439, endPoint y: 85, distance: 33.4
click at [439, 85] on div "Todos Con Doc. Respaldatoria Todos Con Trazabilidad Todos Asociado a Expediente…" at bounding box center [274, 52] width 360 height 78
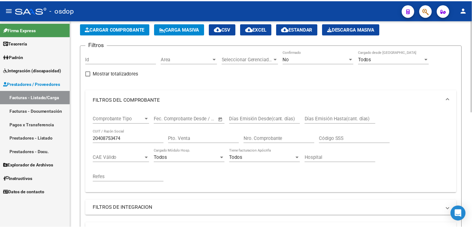
scroll to position [0, 0]
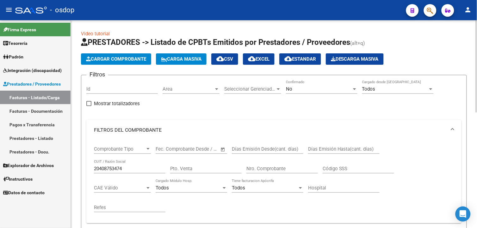
click at [471, 38] on html "menu - osdop person Firma Express Tesorería Extractos Procesados (csv) Extracto…" at bounding box center [238, 114] width 477 height 228
click at [121, 59] on span "Cargar Comprobante" at bounding box center [116, 59] width 60 height 6
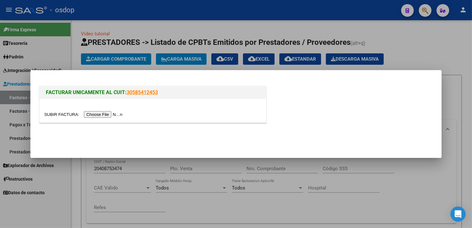
click at [103, 115] on input "file" at bounding box center [84, 114] width 80 height 7
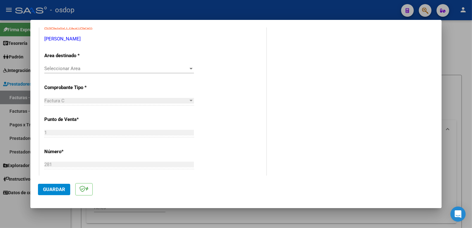
scroll to position [175, 0]
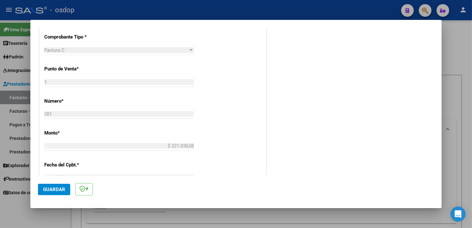
click at [203, 62] on div "CUIT * 20-40875347-4 Ingresar CUIT ANALISIS PRESTADOR AYALA MILTON IVAN ARCA Pa…" at bounding box center [153, 156] width 226 height 448
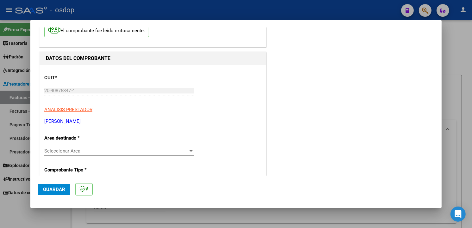
scroll to position [62, 0]
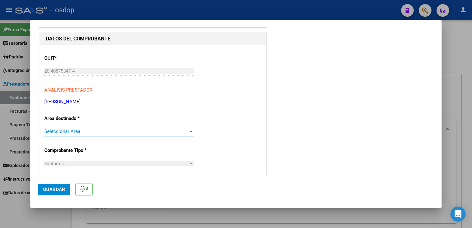
click at [175, 130] on span "Seleccionar Area" at bounding box center [116, 132] width 144 height 6
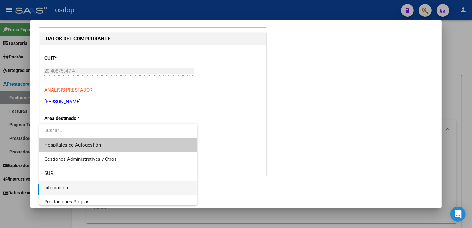
click at [124, 186] on span "Integración" at bounding box center [118, 188] width 148 height 14
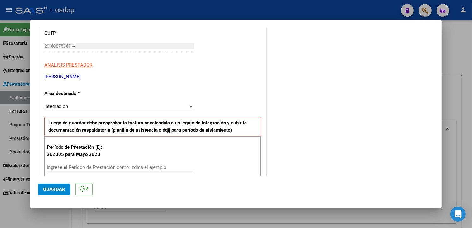
scroll to position [104, 0]
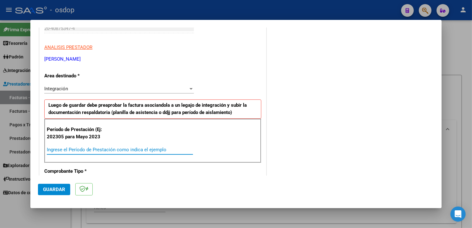
click at [127, 151] on input "Ingrese el Período de Prestación como indica el ejemplo" at bounding box center [120, 150] width 146 height 6
type input "202507"
click at [343, 117] on div "COMENTARIOS Comentarios De la Obra Social: Comentarios de la Obra Social (no vi…" at bounding box center [350, 222] width 166 height 585
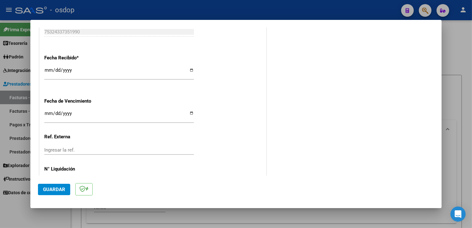
scroll to position [443, 0]
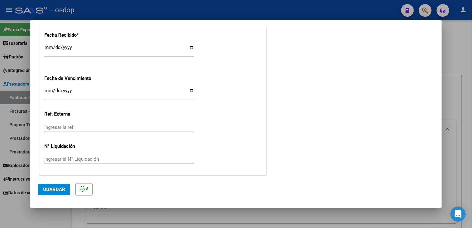
click at [52, 189] on span "Guardar" at bounding box center [54, 190] width 22 height 6
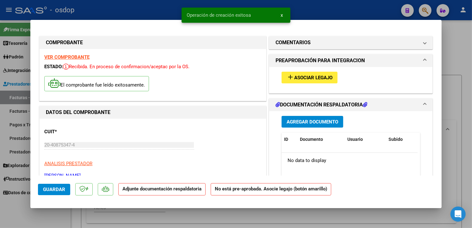
click at [318, 80] on span "Asociar Legajo" at bounding box center [313, 78] width 38 height 6
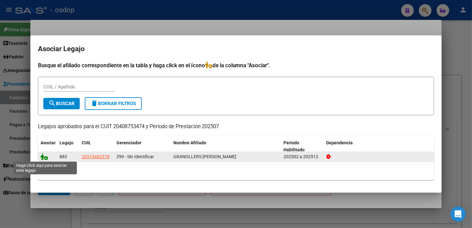
click at [42, 157] on icon at bounding box center [44, 156] width 8 height 7
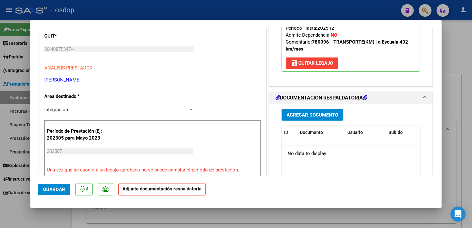
scroll to position [124, 0]
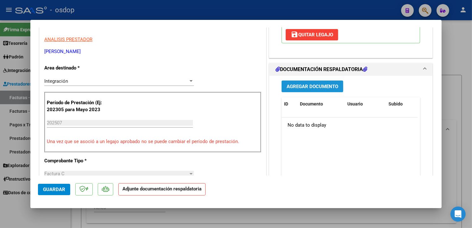
click at [321, 84] on span "Agregar Documento" at bounding box center [312, 87] width 52 height 6
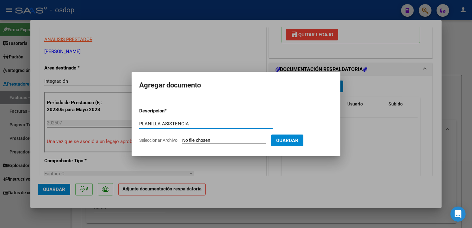
type input "PLANILLA ASISTENCIA"
click at [214, 138] on input "Seleccionar Archivo" at bounding box center [224, 141] width 84 height 6
type input "C:\fakepath\ASIST FRANCO051.pdf"
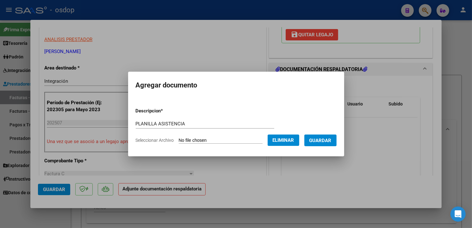
click at [331, 141] on span "Guardar" at bounding box center [320, 141] width 22 height 6
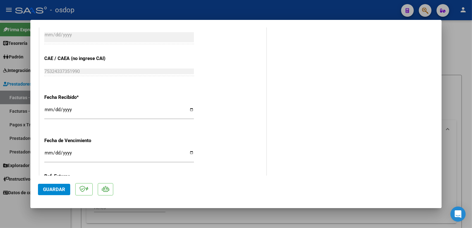
scroll to position [453, 0]
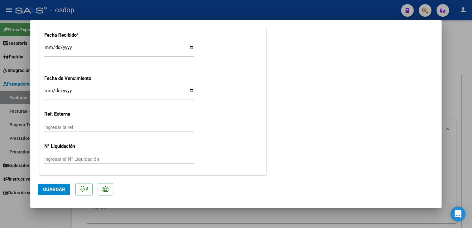
click at [54, 187] on span "Guardar" at bounding box center [54, 190] width 22 height 6
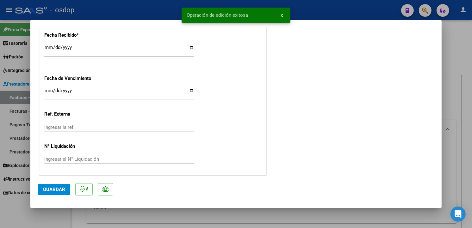
type input "$ 0,00"
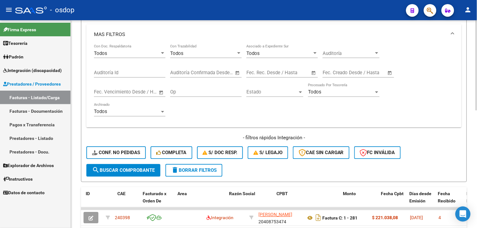
scroll to position [271, 0]
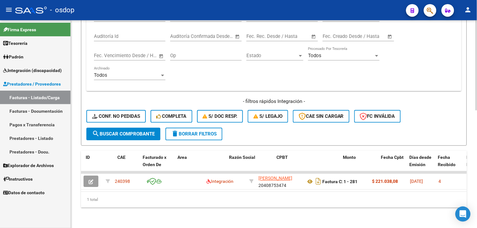
click at [471, 213] on html "menu - osdop person Firma Express Tesorería Extractos Procesados (csv) Extracto…" at bounding box center [238, 114] width 477 height 228
click at [184, 132] on button "delete Borrar Filtros" at bounding box center [193, 134] width 57 height 13
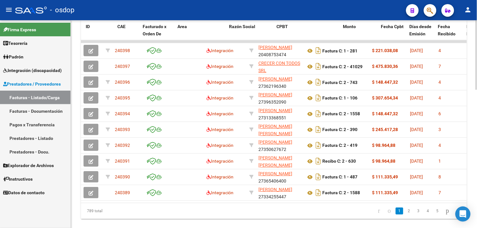
scroll to position [413, 0]
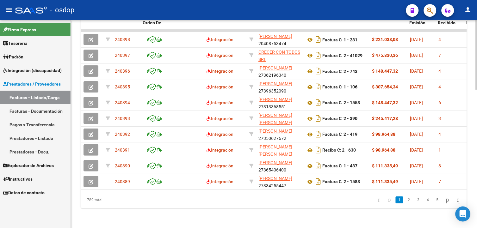
click at [471, 184] on html "menu - osdop person Firma Express Tesorería Extractos Procesados (csv) Extracto…" at bounding box center [238, 114] width 477 height 228
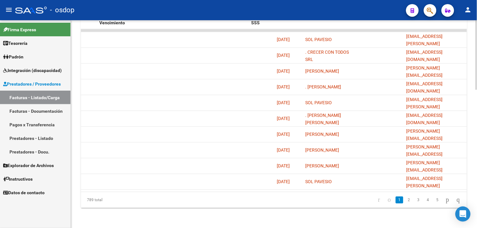
click at [471, 192] on html "menu - osdop person Firma Express Tesorería Extractos Procesados (csv) Extracto…" at bounding box center [238, 114] width 477 height 228
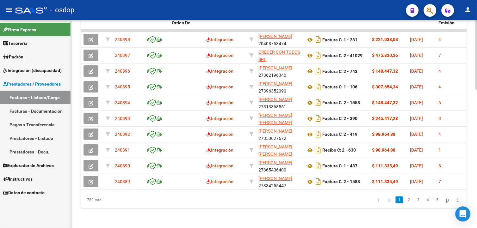
click at [471, 162] on div at bounding box center [476, 194] width 2 height 70
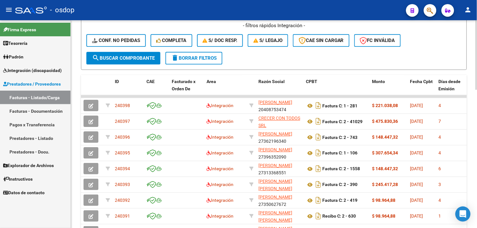
scroll to position [385, 0]
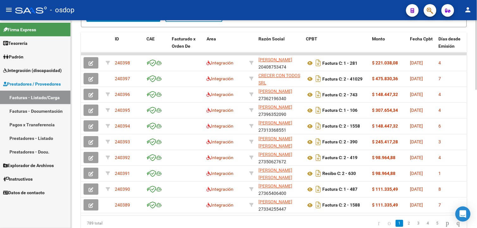
click at [471, 154] on html "menu - osdop person Firma Express Tesorería Extractos Procesados (csv) Extracto…" at bounding box center [238, 114] width 477 height 228
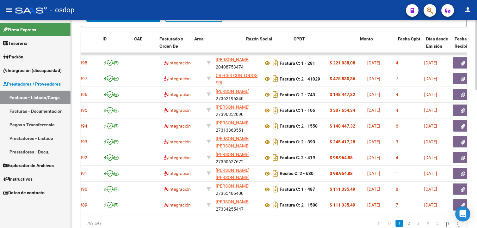
scroll to position [0, 0]
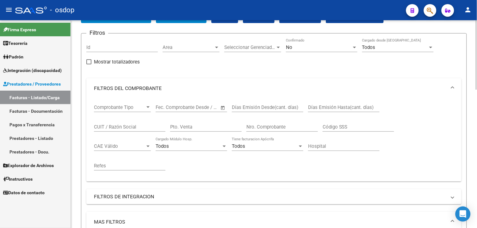
click at [471, 51] on html "menu - osdop person Firma Express Tesorería Extractos Procesados (csv) Extracto…" at bounding box center [238, 114] width 477 height 228
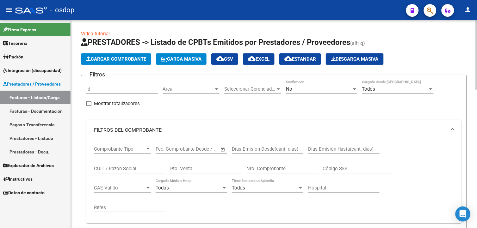
click at [138, 60] on span "Cargar Comprobante" at bounding box center [116, 59] width 60 height 6
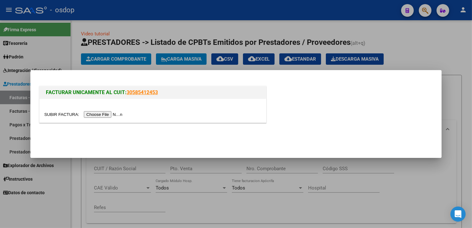
click at [93, 114] on input "file" at bounding box center [84, 114] width 80 height 7
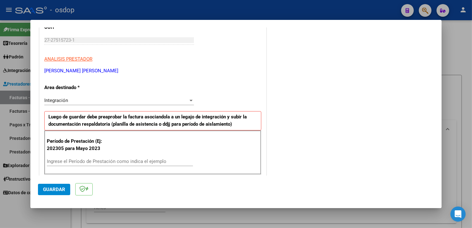
scroll to position [105, 0]
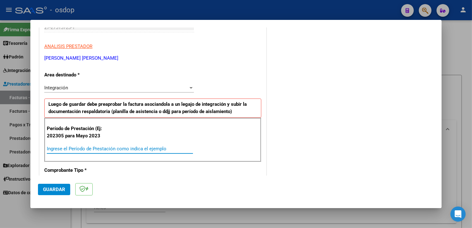
click at [92, 149] on input "Ingrese el Período de Prestación como indica el ejemplo" at bounding box center [120, 149] width 146 height 6
type input "202507"
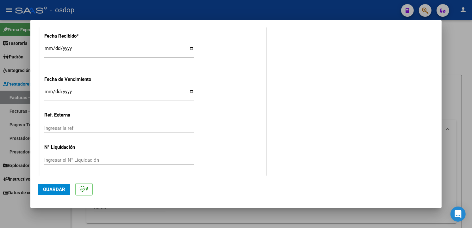
scroll to position [443, 0]
click at [61, 188] on span "Guardar" at bounding box center [54, 190] width 22 height 6
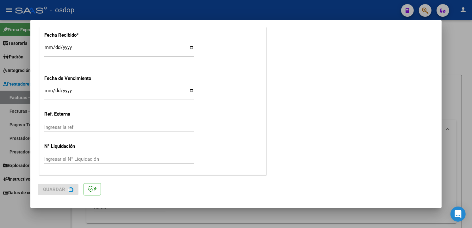
scroll to position [0, 0]
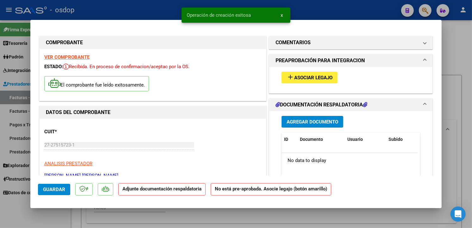
click at [315, 78] on span "Asociar Legajo" at bounding box center [313, 78] width 38 height 6
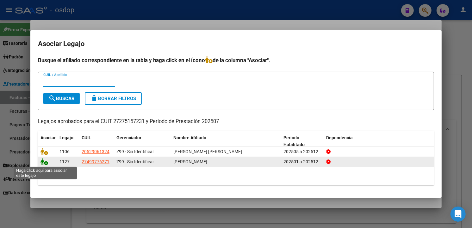
click at [45, 162] on icon at bounding box center [44, 161] width 8 height 7
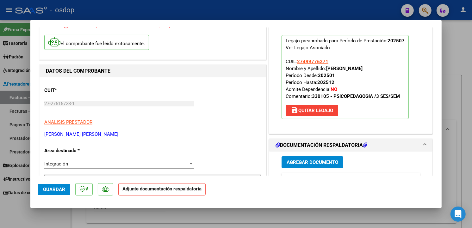
scroll to position [112, 0]
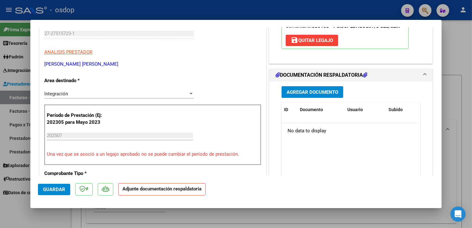
click at [337, 90] on button "Agregar Documento" at bounding box center [312, 92] width 62 height 12
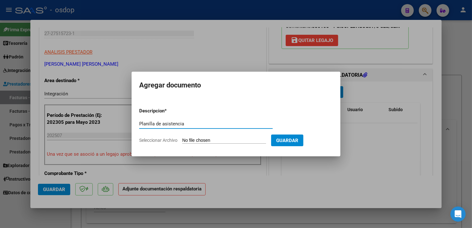
type input "Planilla de asistencia"
click at [266, 139] on input "Seleccionar Archivo" at bounding box center [224, 141] width 84 height 6
type input "C:\fakepath\SCHINNER ASISTENCIA PSP.pdf"
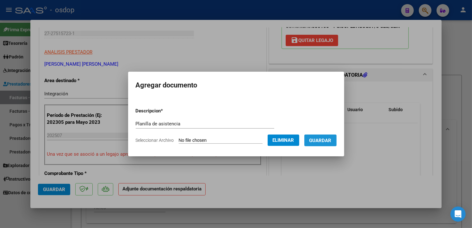
click at [329, 138] on span "Guardar" at bounding box center [320, 141] width 22 height 6
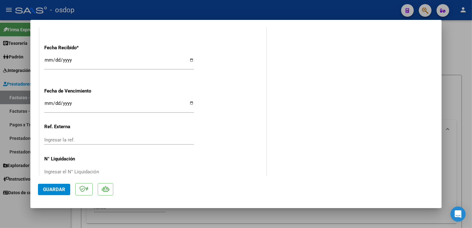
scroll to position [453, 0]
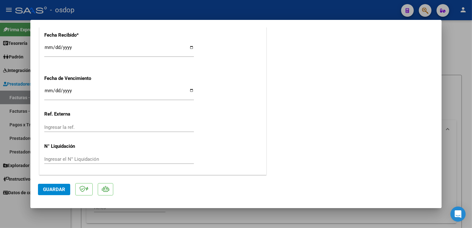
click at [58, 188] on span "Guardar" at bounding box center [54, 190] width 22 height 6
